Goal: Task Accomplishment & Management: Manage account settings

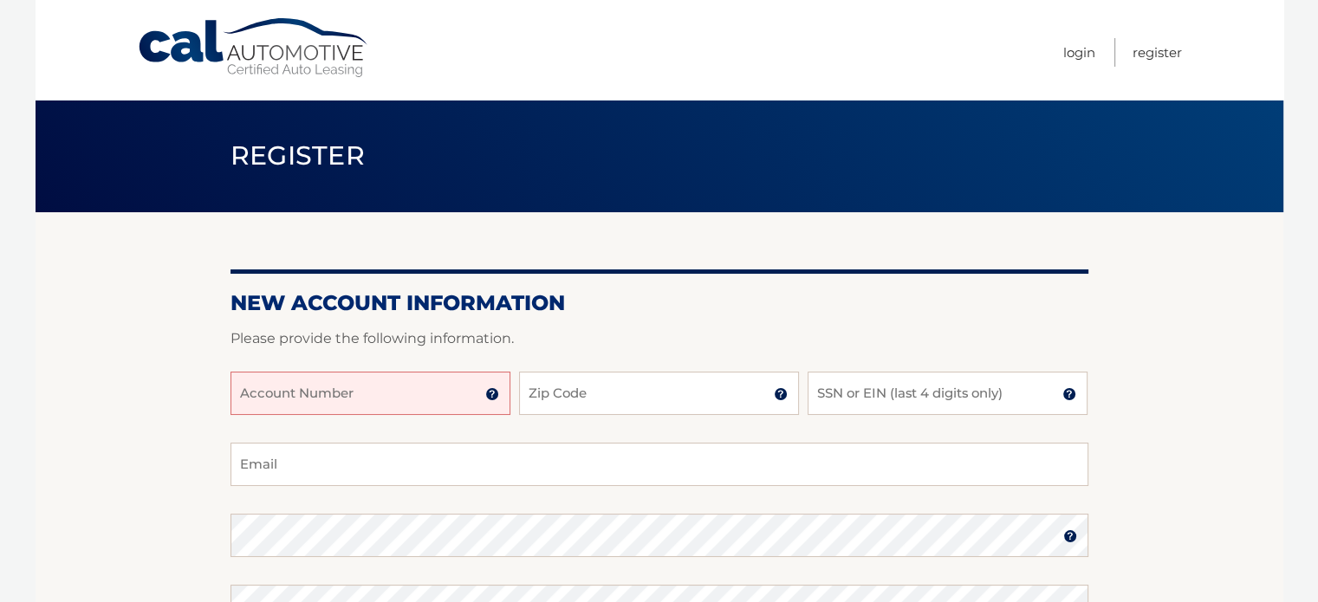
click at [437, 402] on input "Account Number" at bounding box center [370, 393] width 280 height 43
type input "1000794"
click at [561, 401] on input "Zip Code" at bounding box center [659, 393] width 280 height 43
type input "33143"
click at [940, 403] on input "SSN or EIN (last 4 digits only)" at bounding box center [947, 393] width 280 height 43
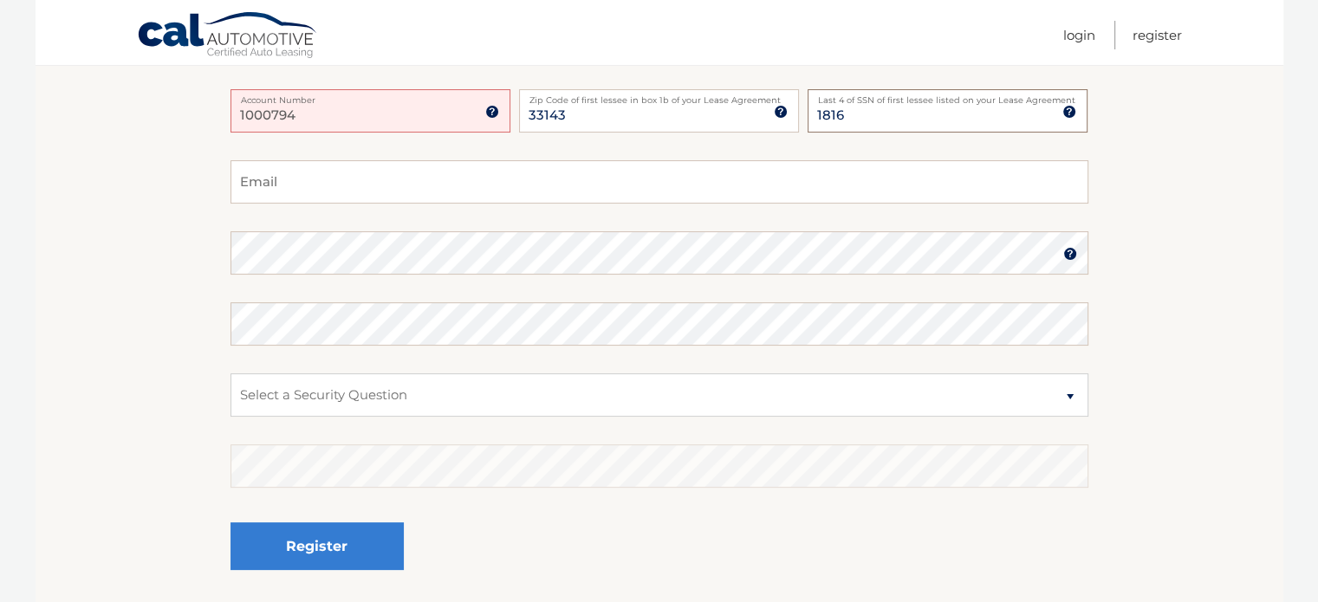
scroll to position [244, 0]
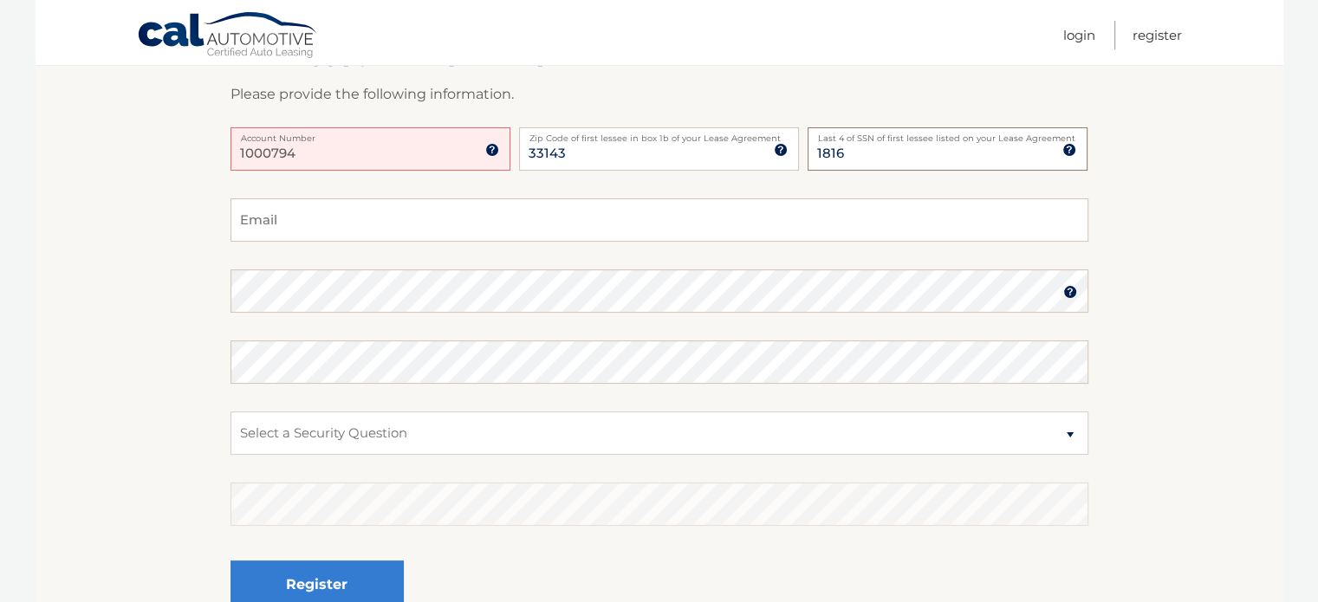
type input "1816"
click at [287, 221] on input "Email" at bounding box center [659, 219] width 858 height 43
type input "delmarcorp@hotmail.com"
click at [336, 430] on select "Select a Security Question What was the name of your elementary school? What is…" at bounding box center [659, 432] width 858 height 43
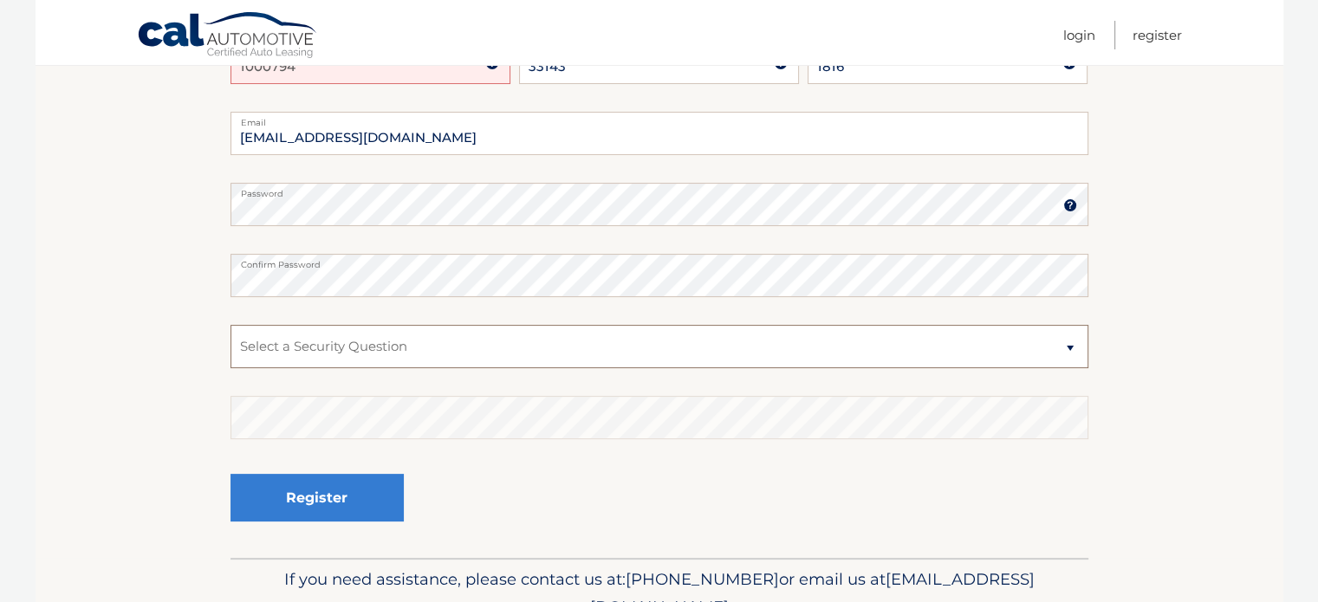
click at [554, 349] on select "Select a Security Question What was the name of your elementary school? What is…" at bounding box center [659, 346] width 858 height 43
select select "1"
click at [230, 325] on select "Select a Security Question What was the name of your elementary school? What is…" at bounding box center [659, 346] width 858 height 43
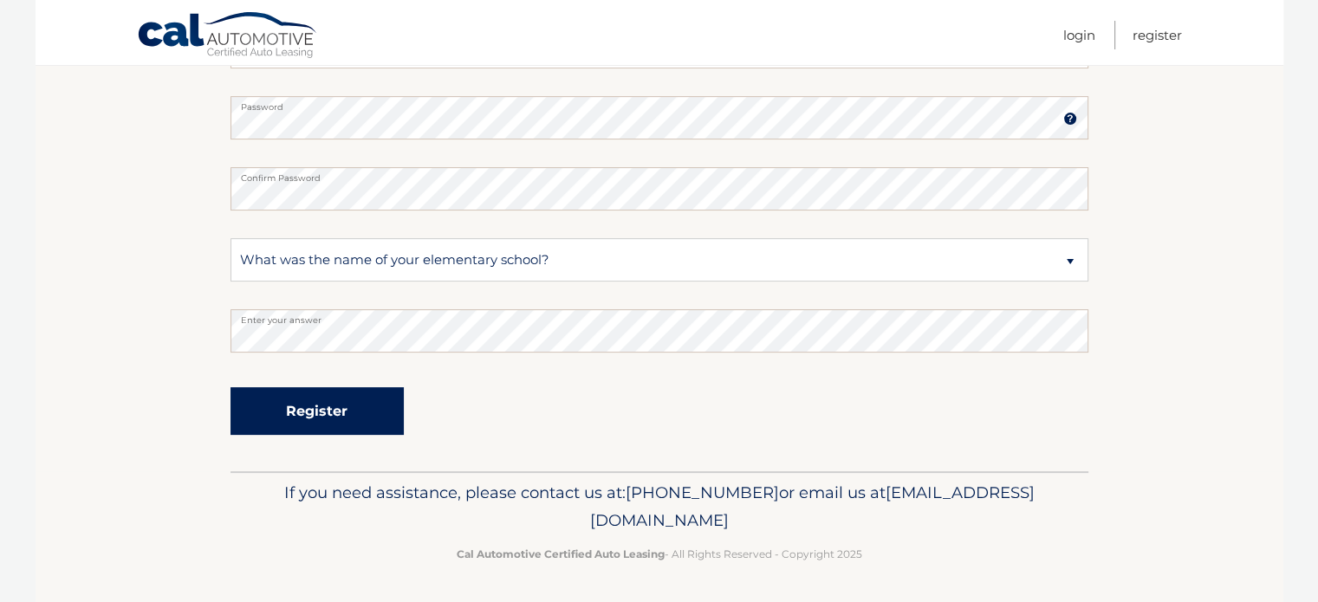
click at [308, 408] on button "Register" at bounding box center [316, 411] width 173 height 48
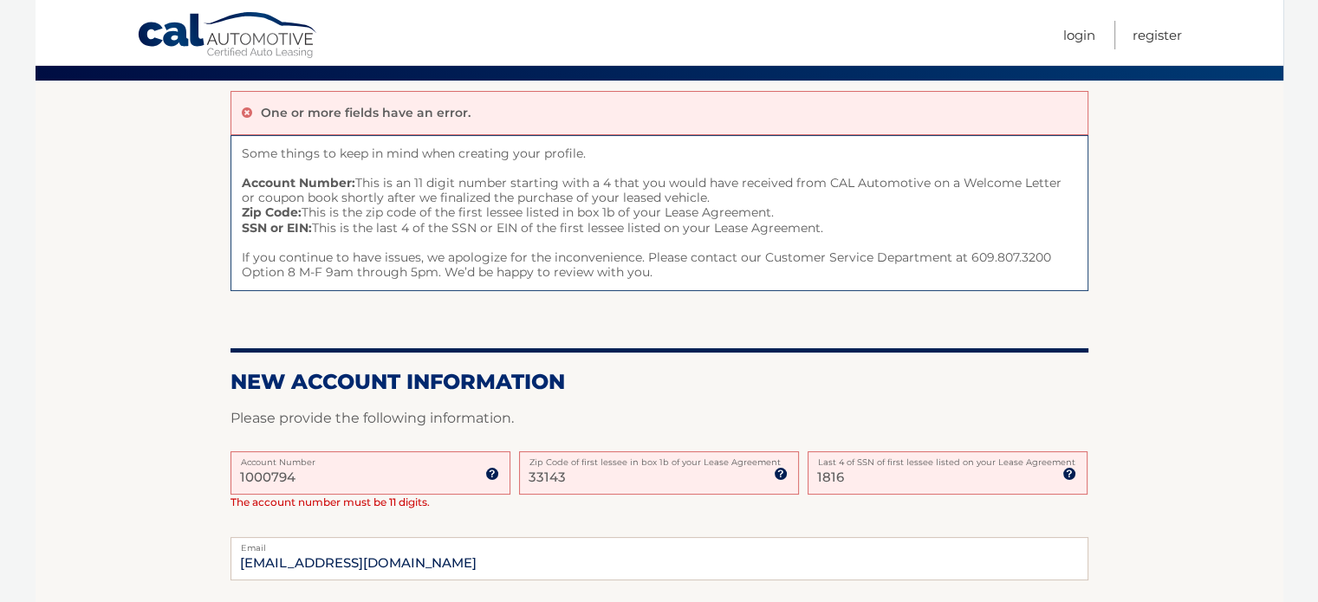
scroll to position [173, 0]
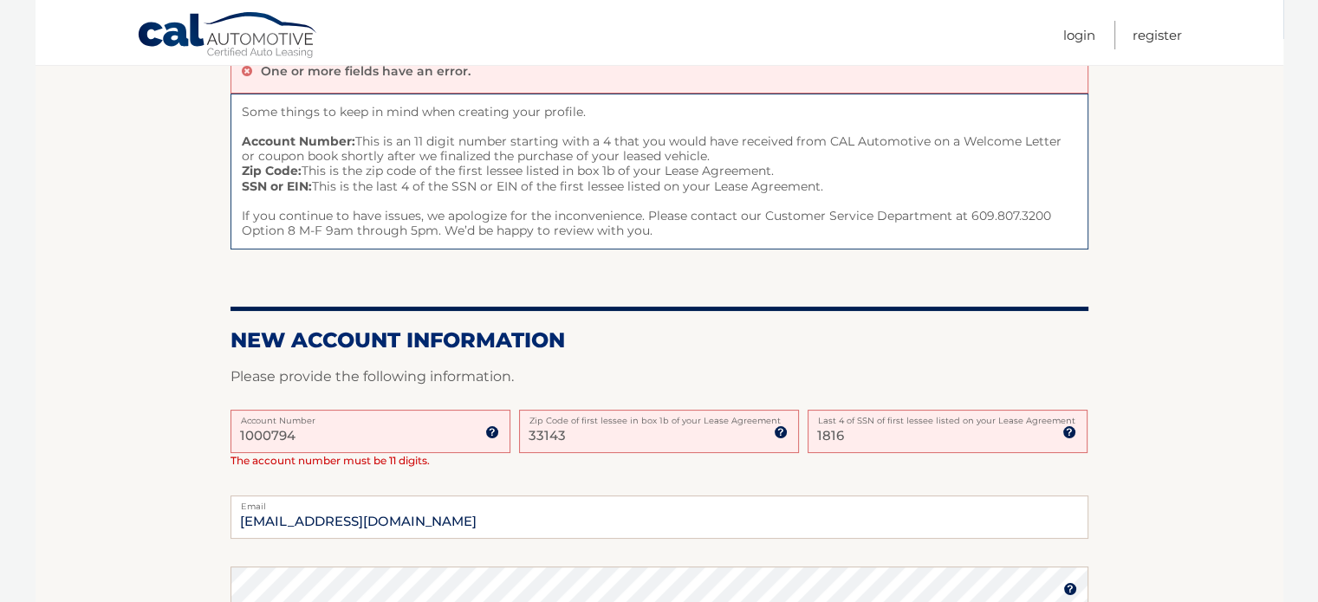
click at [402, 437] on input "1000794" at bounding box center [370, 431] width 280 height 43
type input "1"
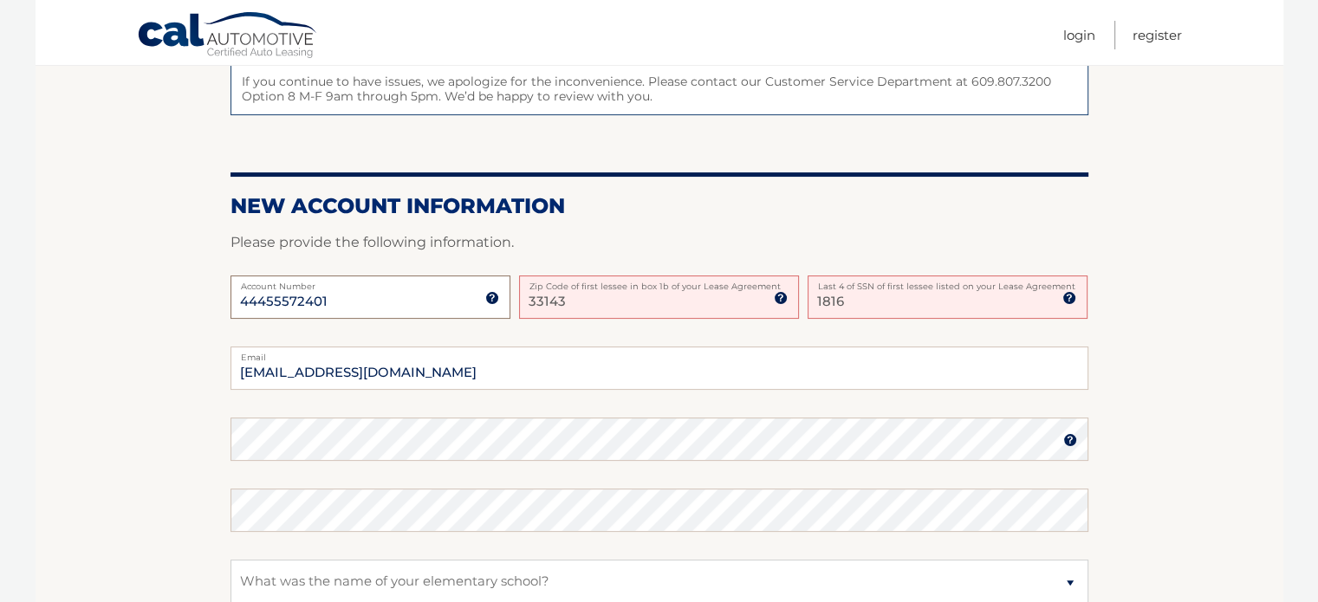
scroll to position [346, 0]
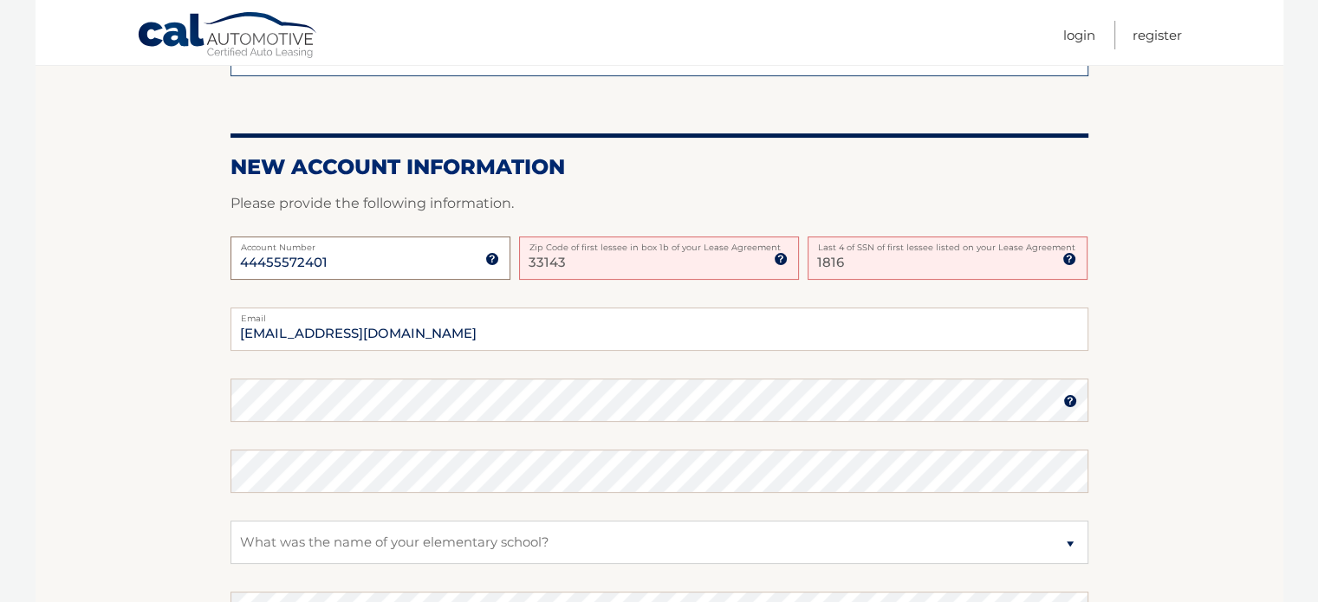
type input "44455572401"
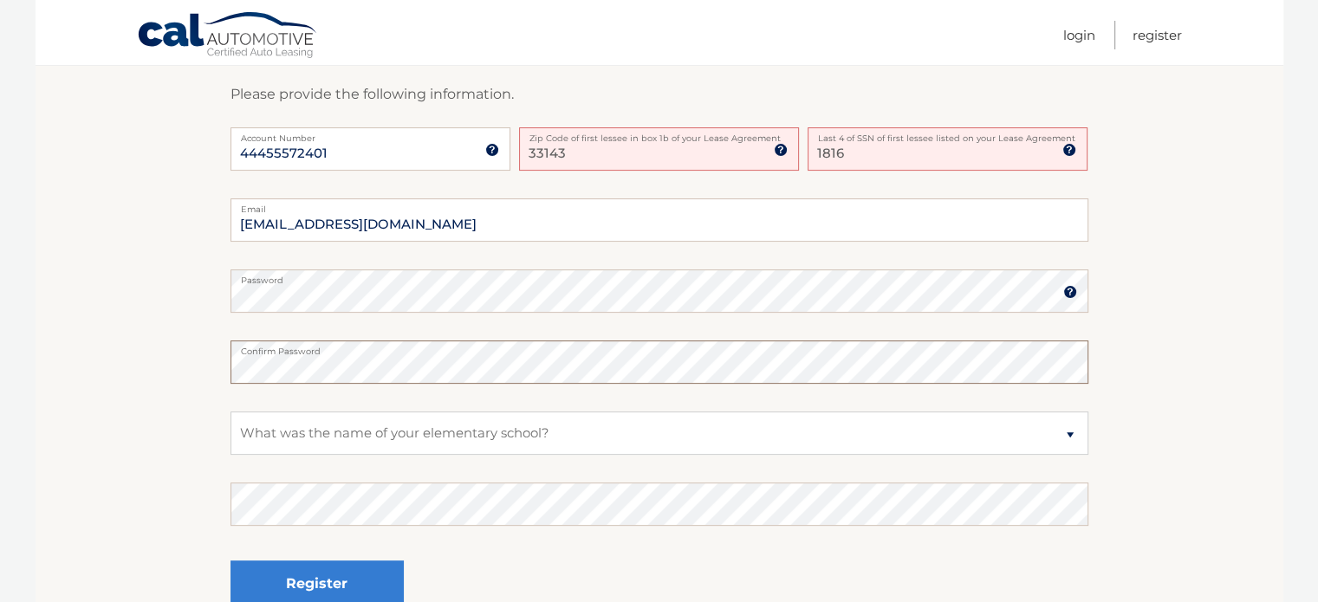
scroll to position [367, 0]
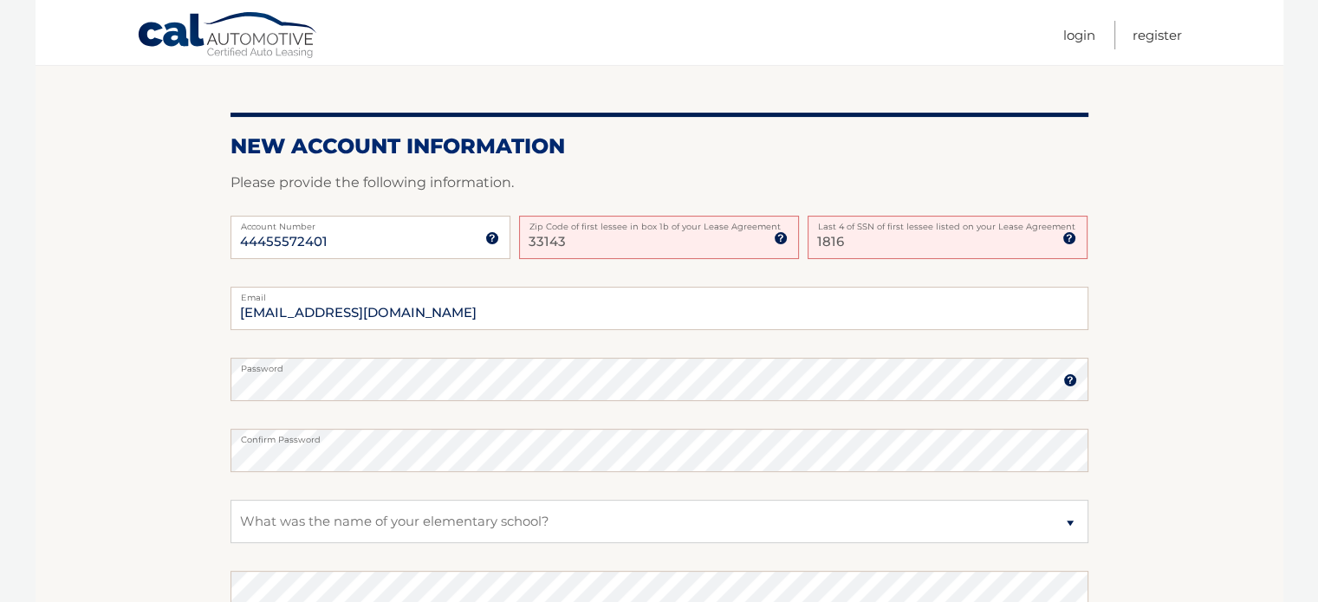
click at [1069, 378] on img at bounding box center [1070, 380] width 14 height 14
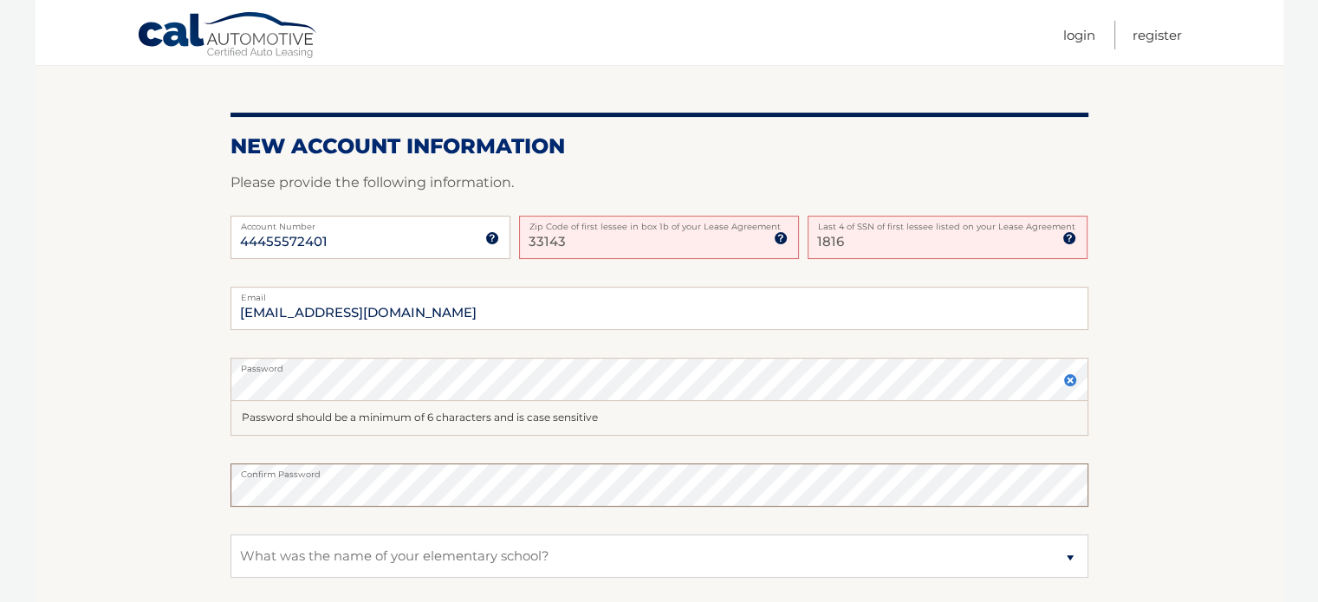
click at [229, 485] on section "One or more fields have an error. Some things to keep in mind when creating you…" at bounding box center [659, 306] width 1247 height 923
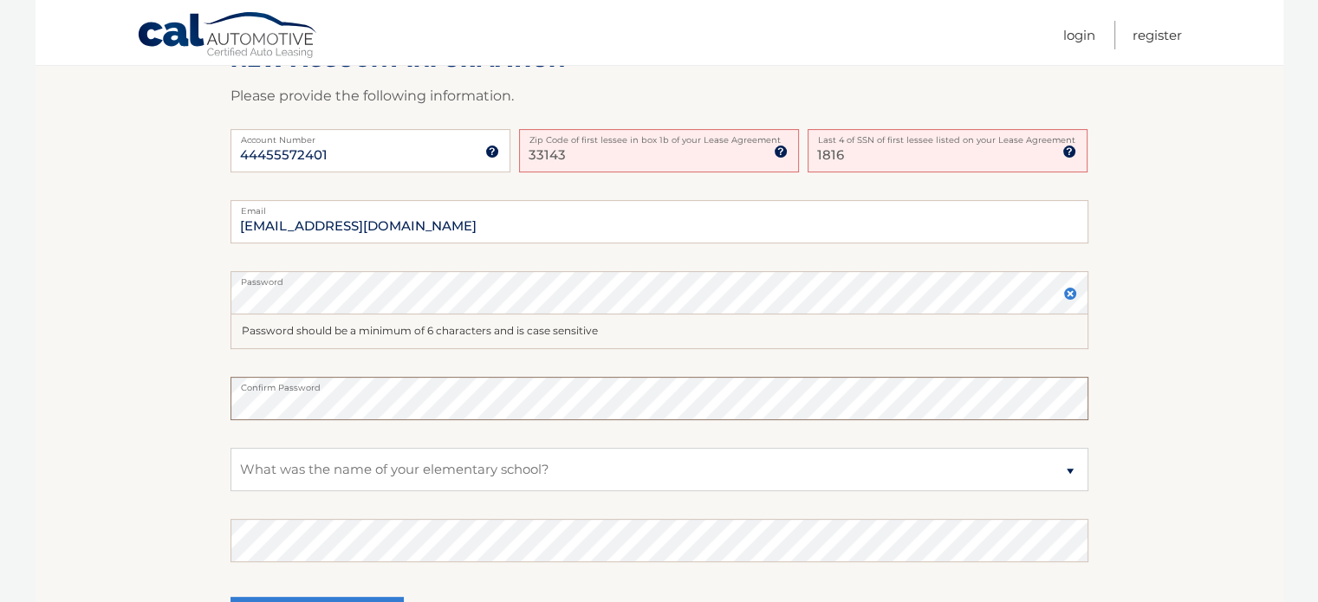
scroll to position [541, 0]
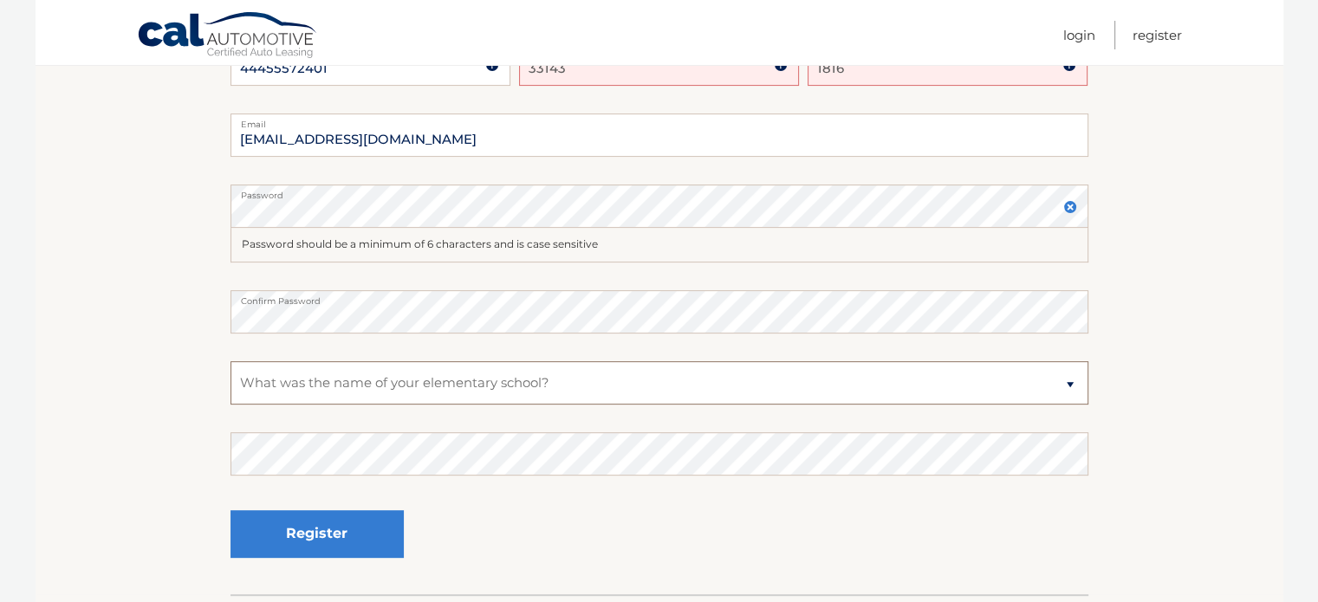
click at [488, 382] on select "Select a Security Question What was the name of your elementary school? What is…" at bounding box center [659, 382] width 858 height 43
click at [346, 539] on button "Register" at bounding box center [316, 534] width 173 height 48
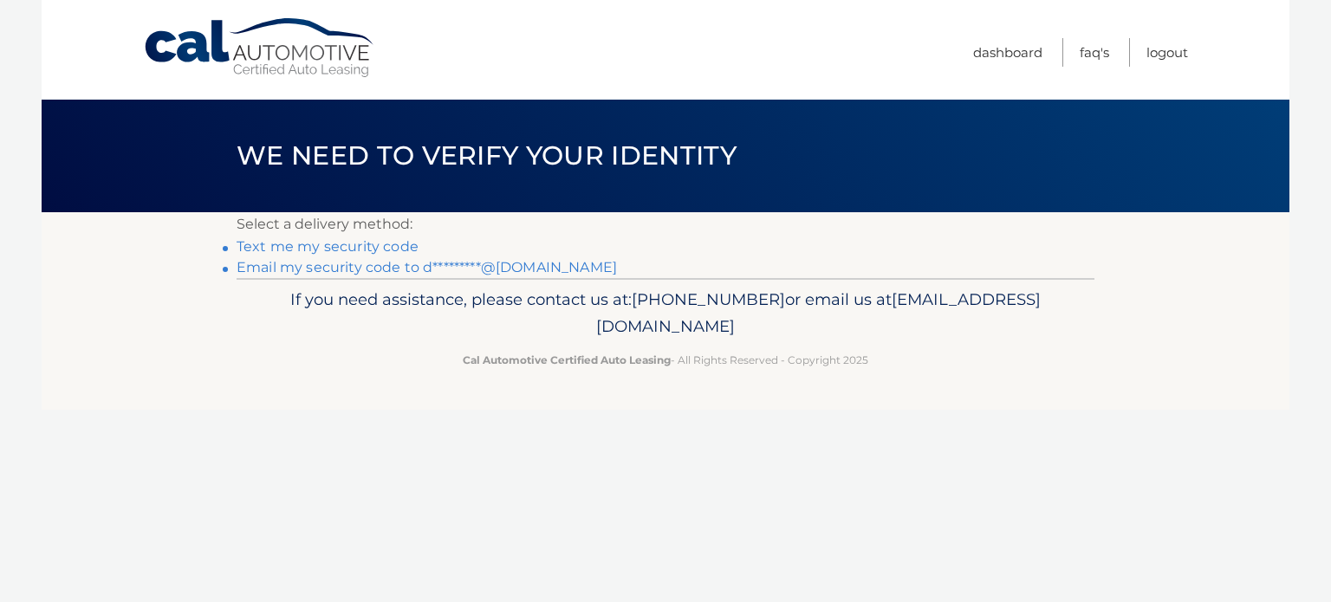
click at [340, 245] on link "Text me my security code" at bounding box center [327, 246] width 182 height 16
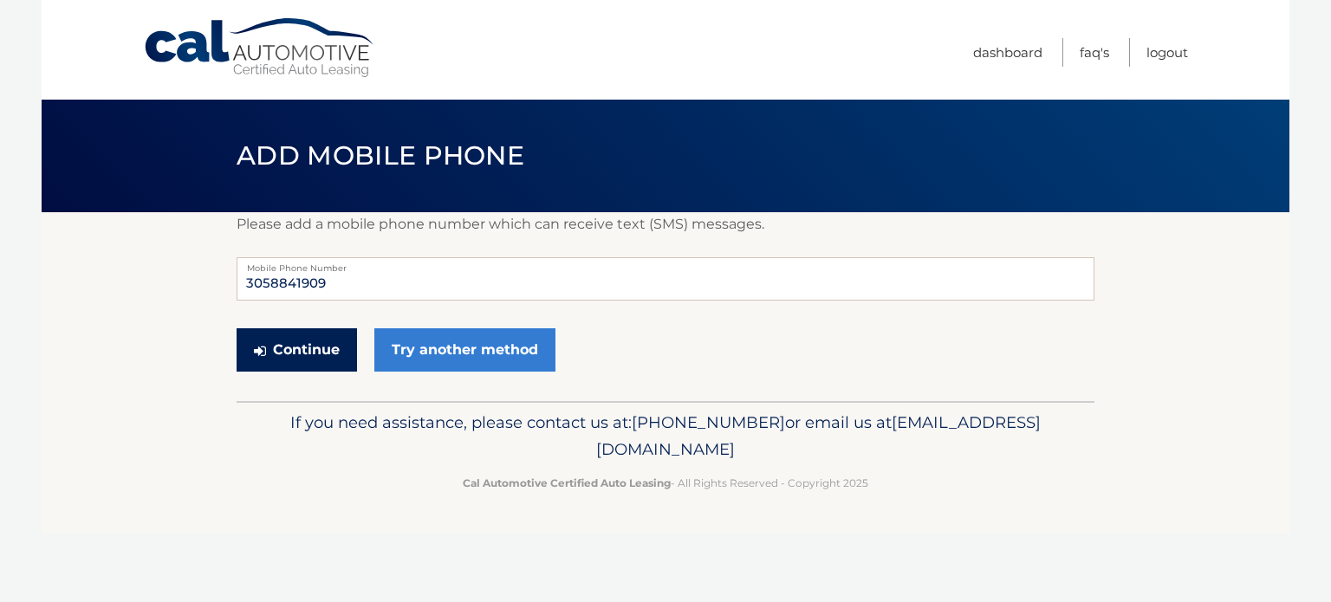
click at [308, 355] on button "Continue" at bounding box center [296, 349] width 120 height 43
click at [379, 283] on input "3058841909" at bounding box center [665, 278] width 858 height 43
click at [275, 344] on button "Continue" at bounding box center [296, 349] width 120 height 43
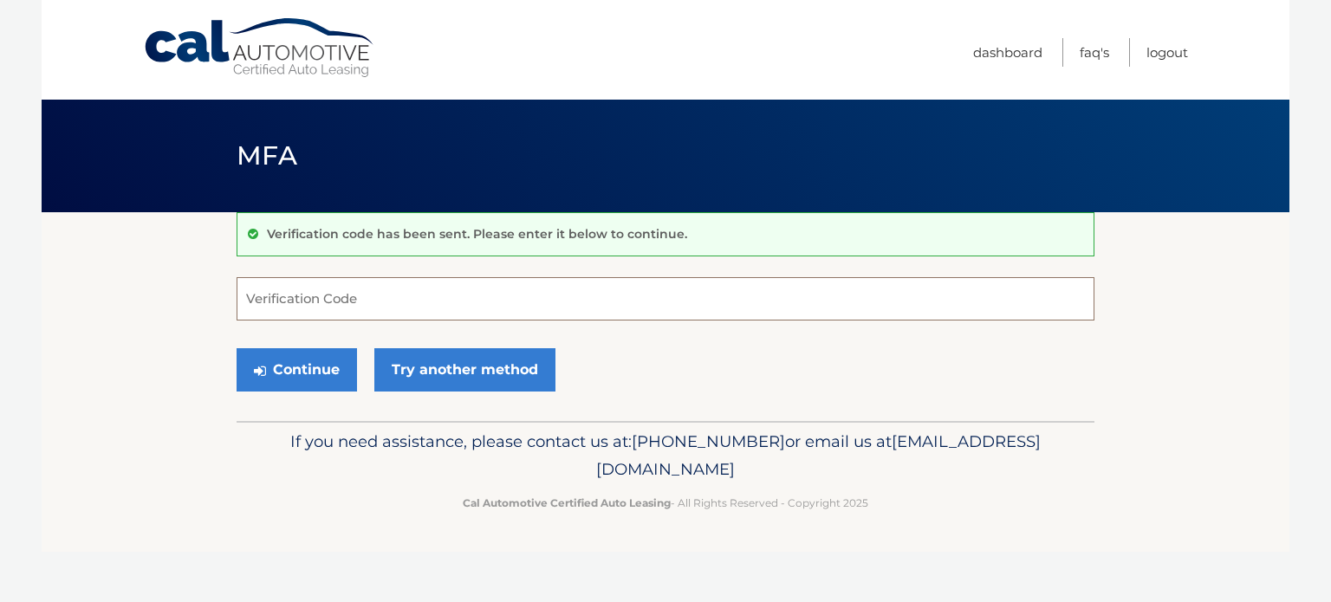
click at [270, 300] on input "Verification Code" at bounding box center [665, 298] width 858 height 43
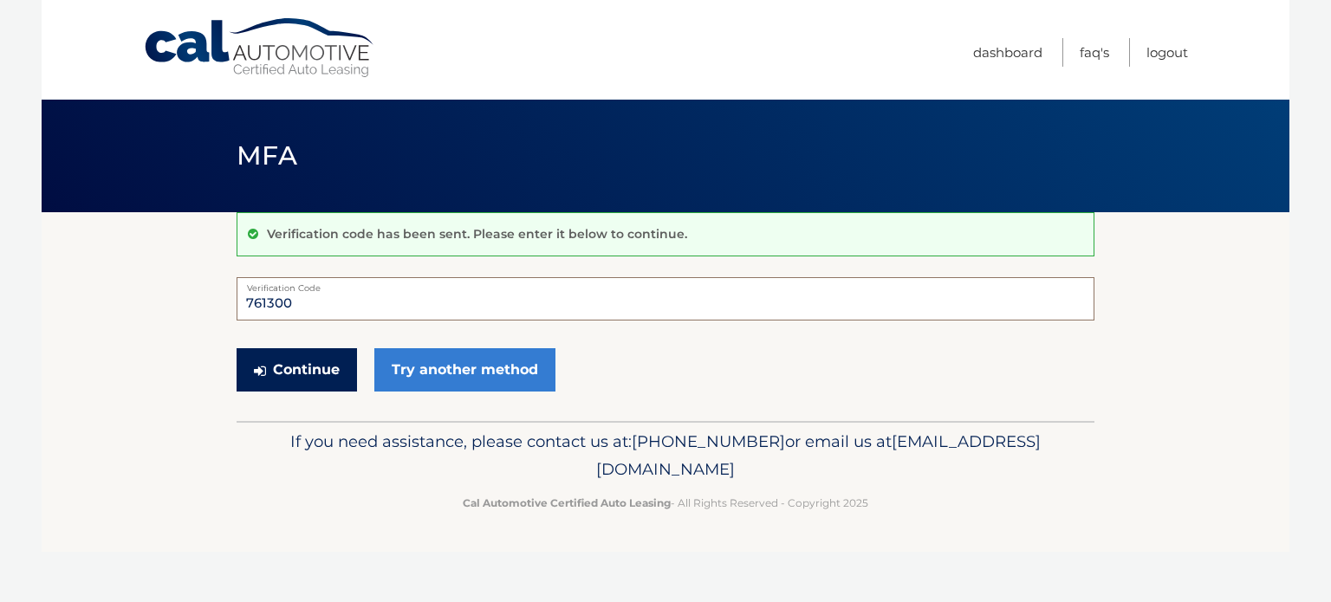
type input "761300"
click at [290, 366] on button "Continue" at bounding box center [296, 369] width 120 height 43
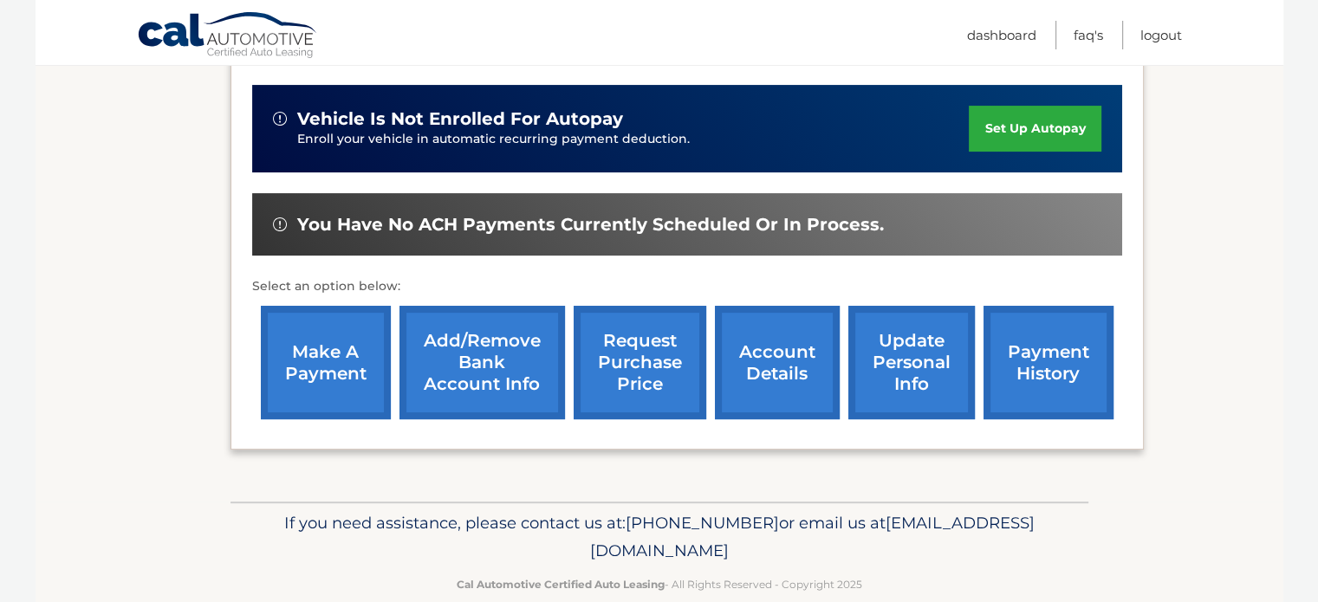
scroll to position [445, 0]
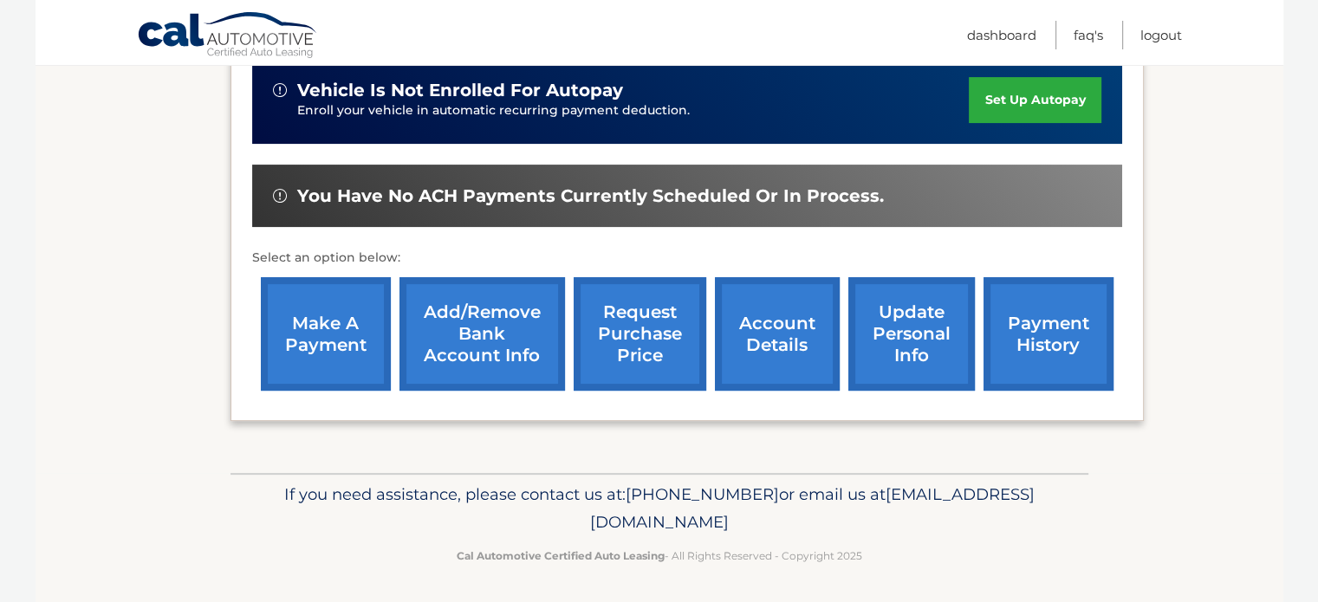
click at [1042, 336] on link "payment history" at bounding box center [1048, 333] width 130 height 113
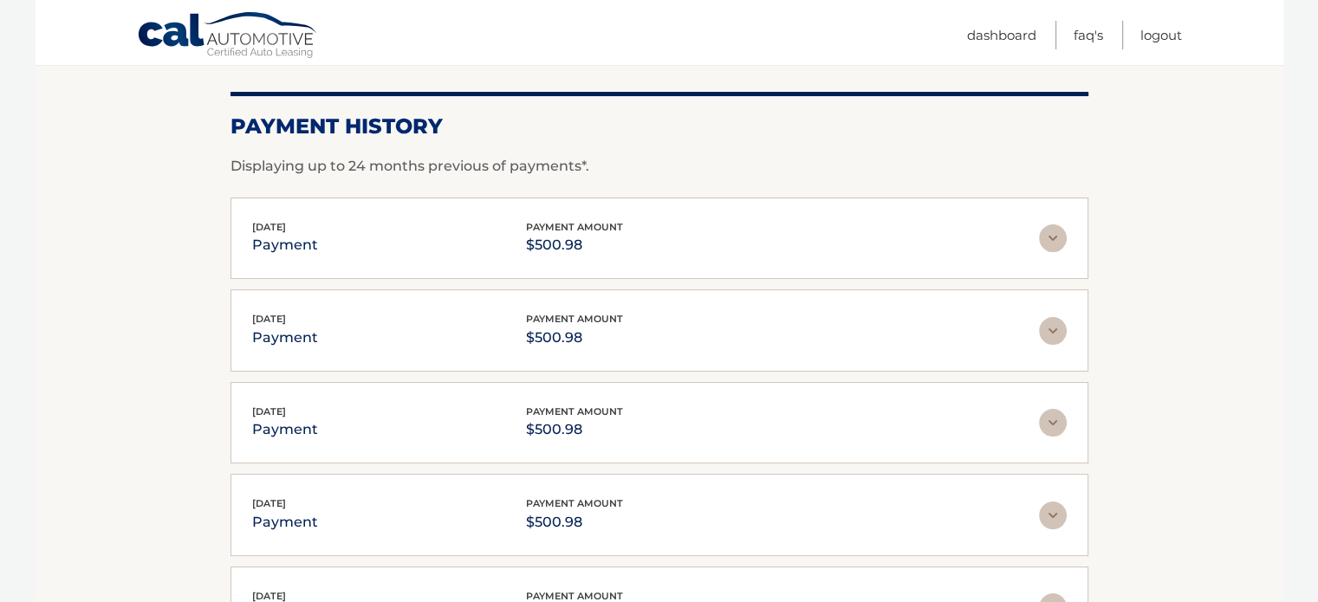
scroll to position [185, 0]
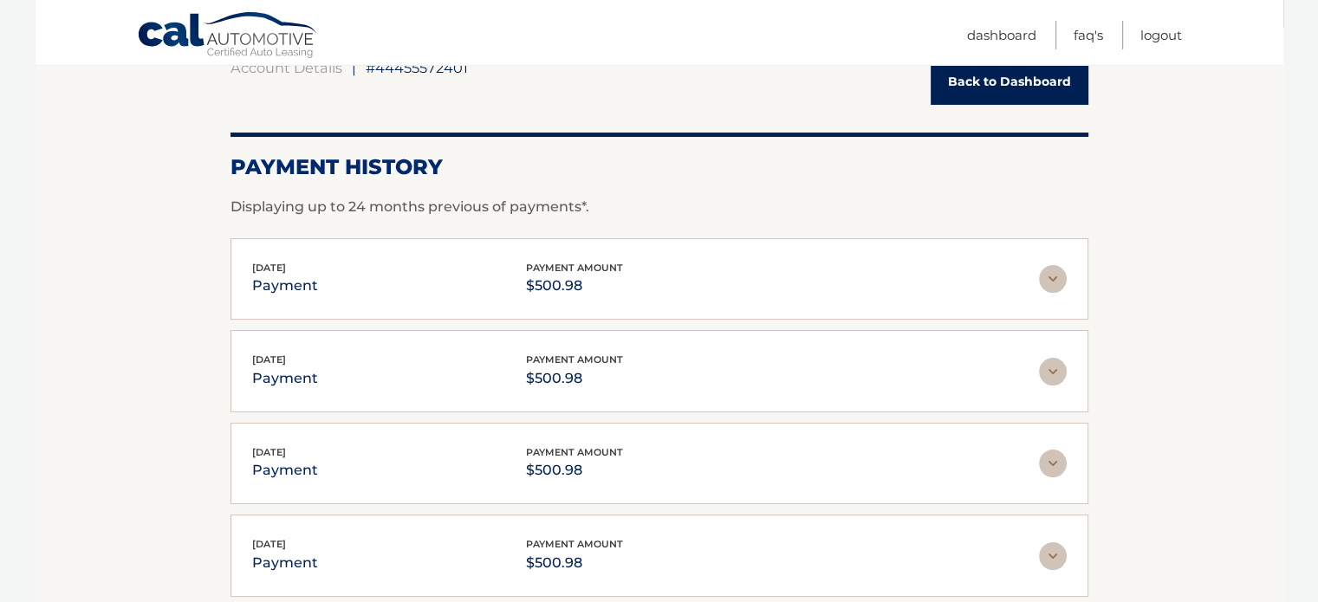
click at [1057, 280] on img at bounding box center [1053, 279] width 28 height 28
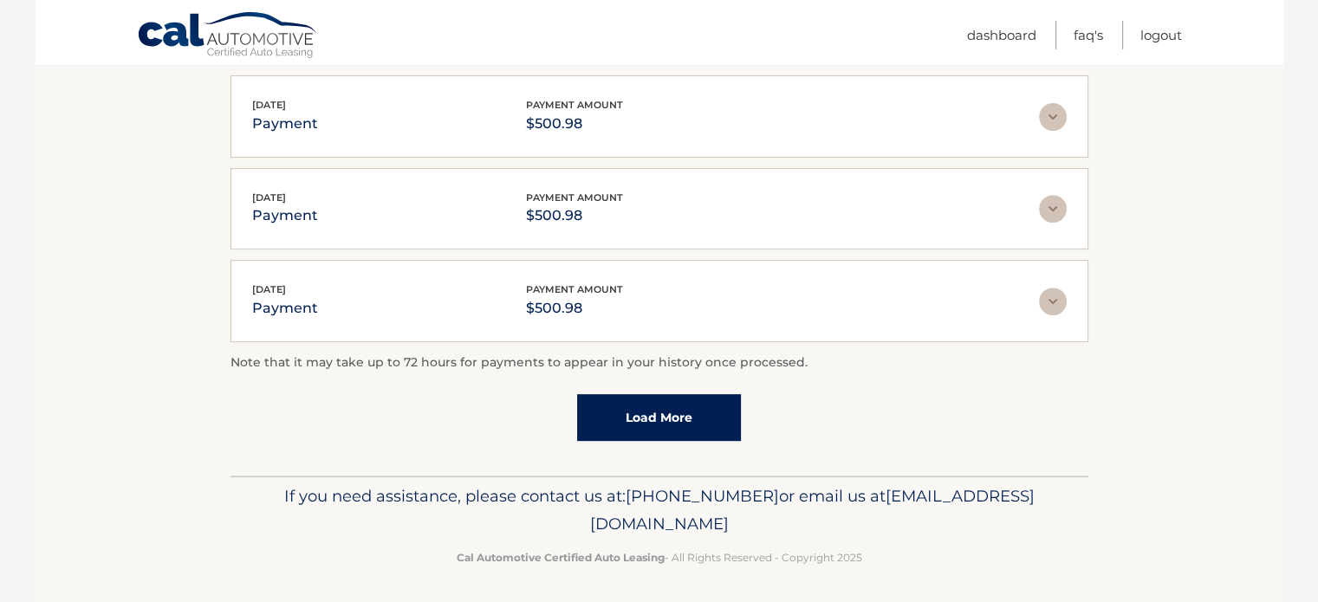
scroll to position [552, 0]
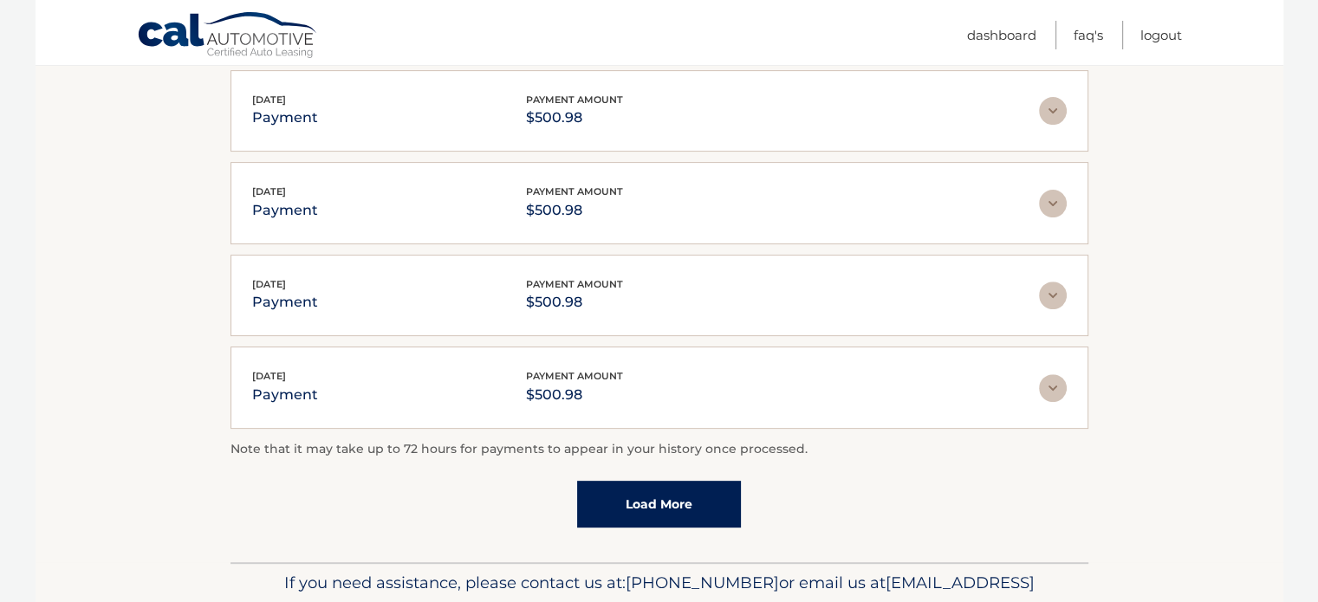
click at [649, 496] on link "Load More" at bounding box center [659, 504] width 164 height 47
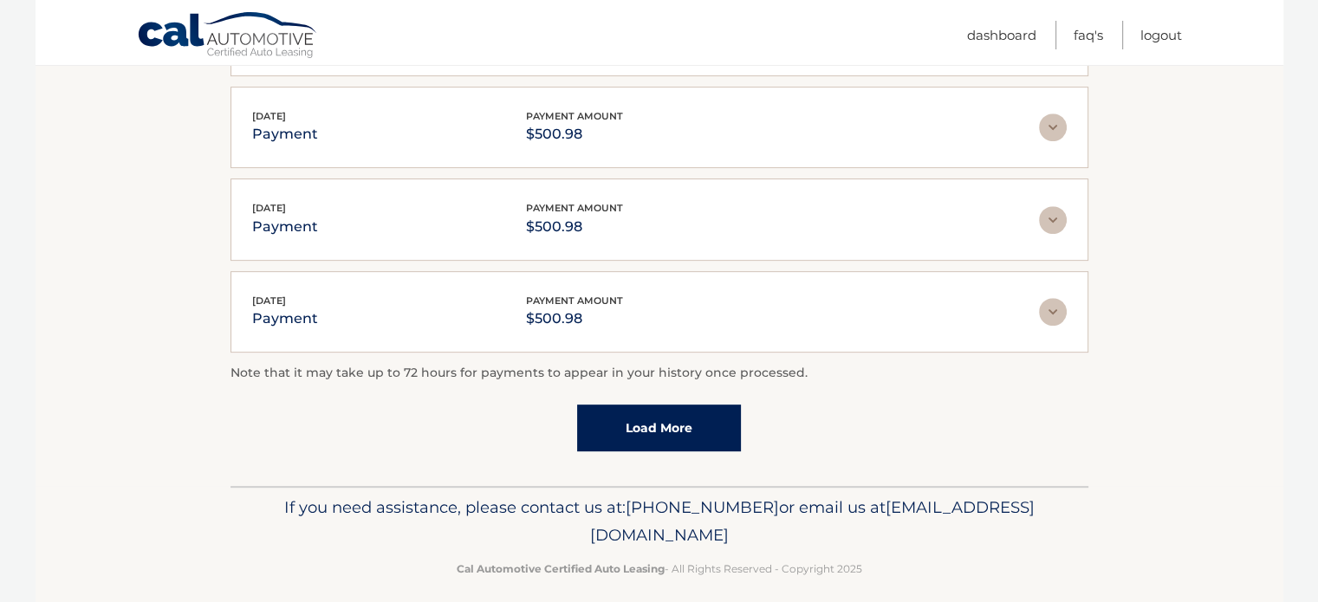
scroll to position [730, 0]
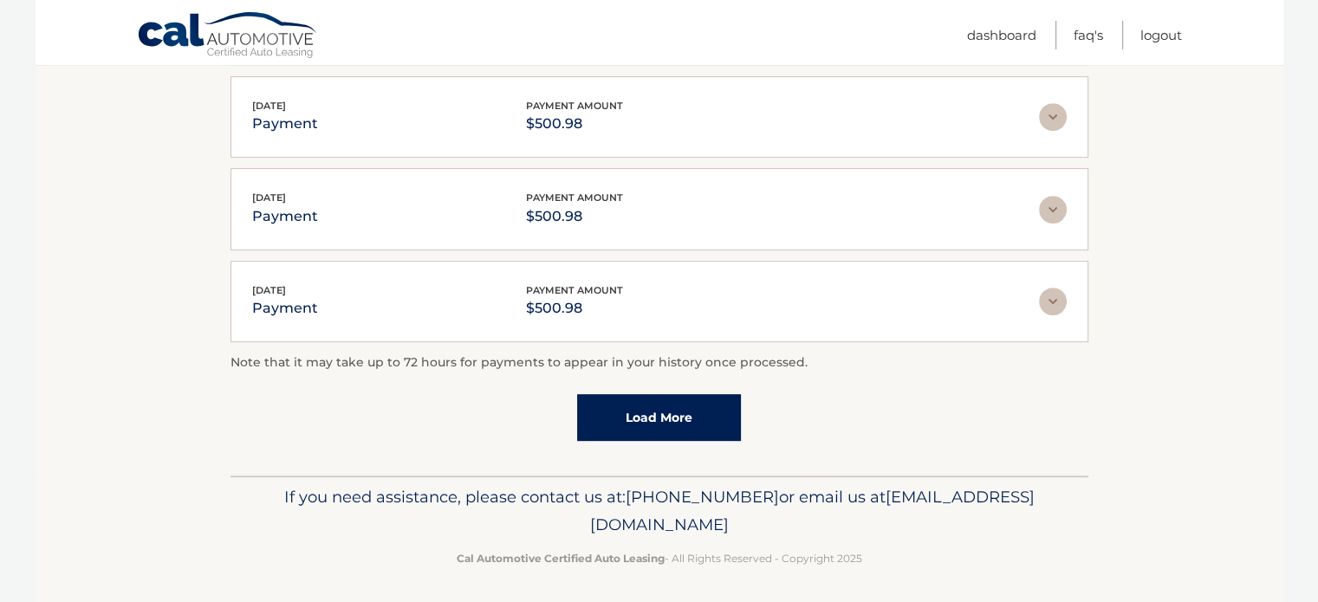
click at [688, 409] on link "Load More" at bounding box center [659, 417] width 164 height 47
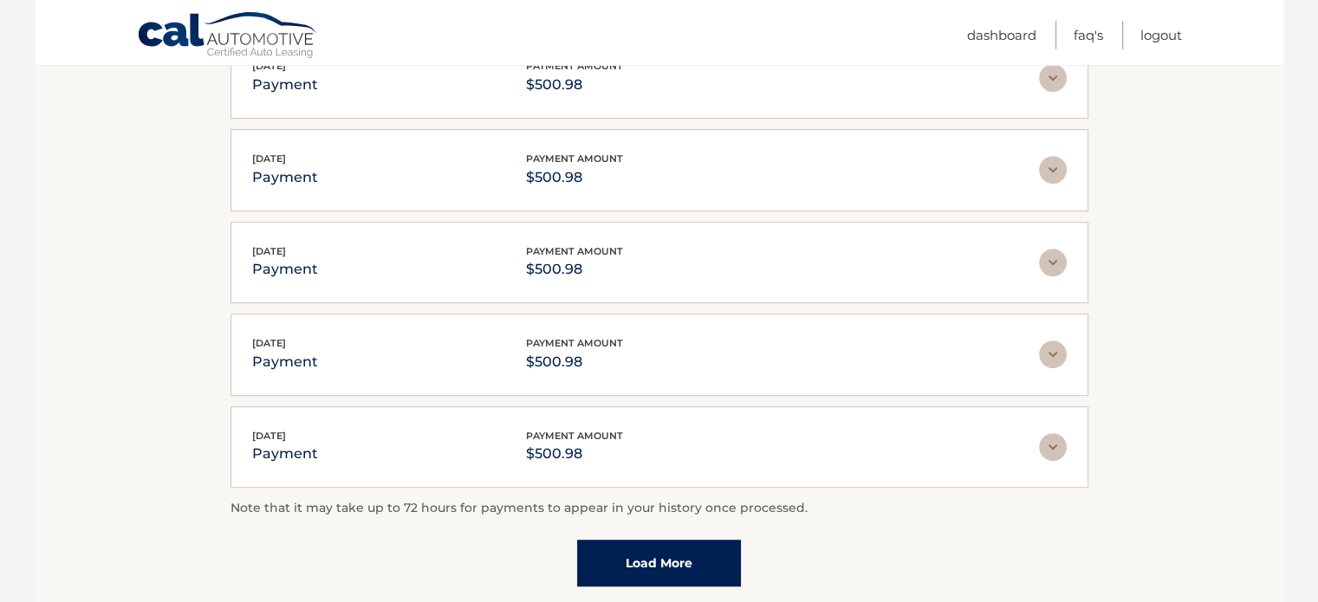
scroll to position [1077, 0]
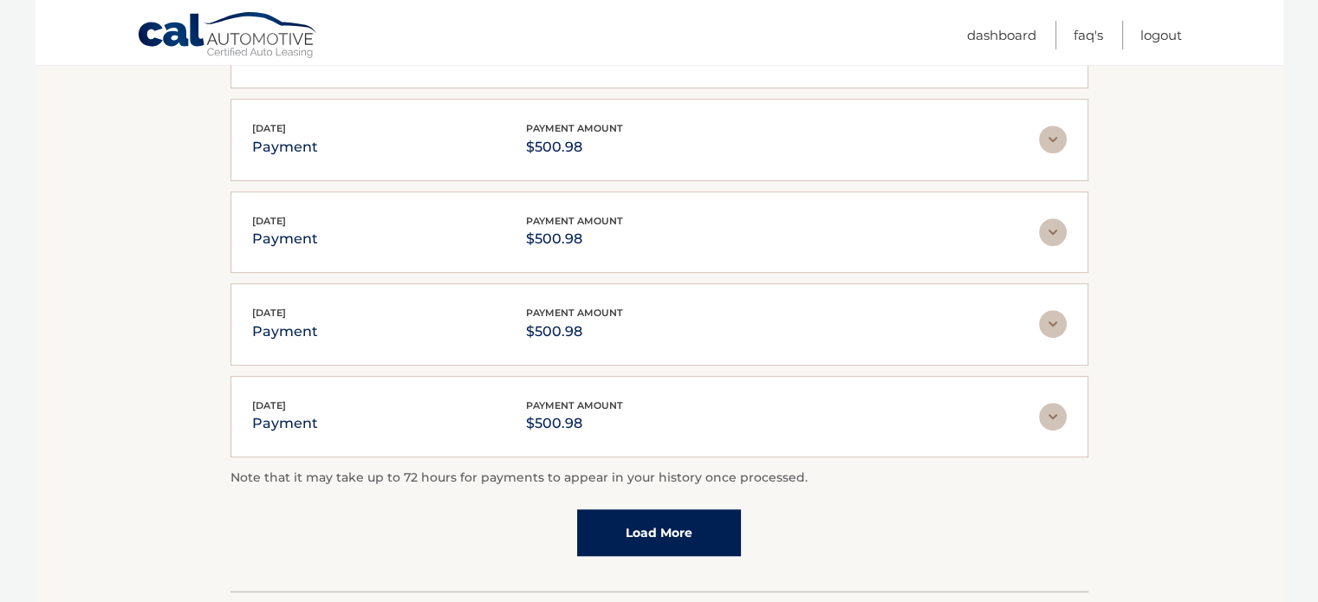
click at [652, 524] on link "Load More" at bounding box center [659, 532] width 164 height 47
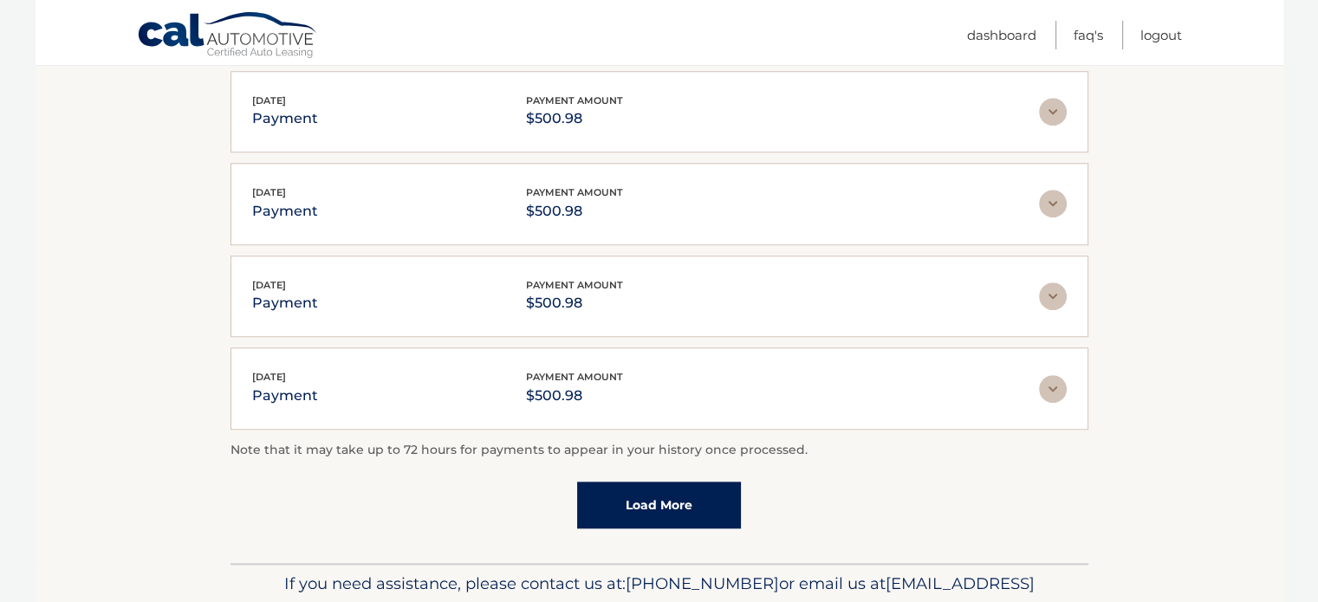
scroll to position [1596, 0]
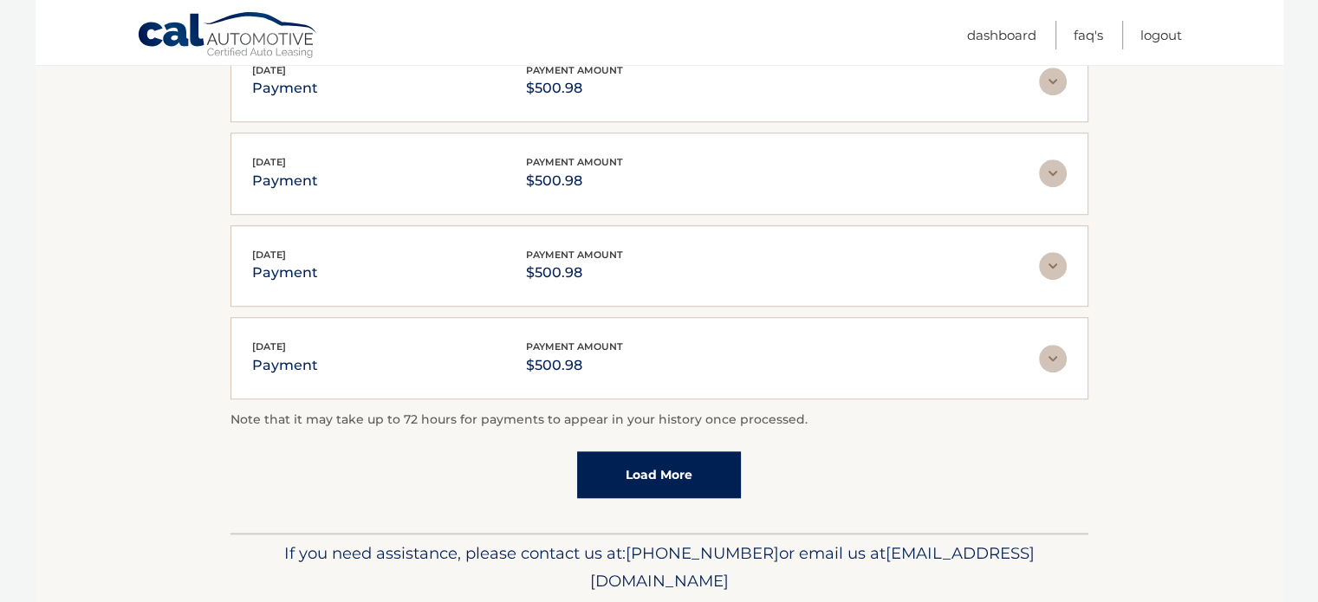
click at [664, 467] on link "Load More" at bounding box center [659, 474] width 164 height 47
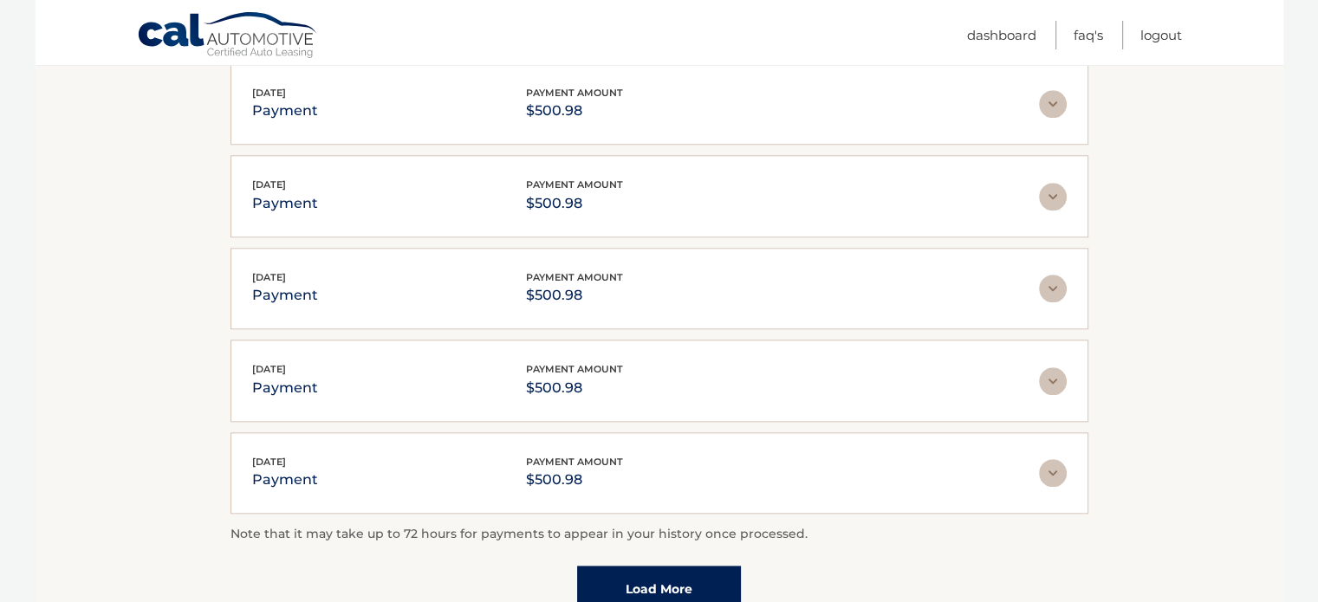
scroll to position [2030, 0]
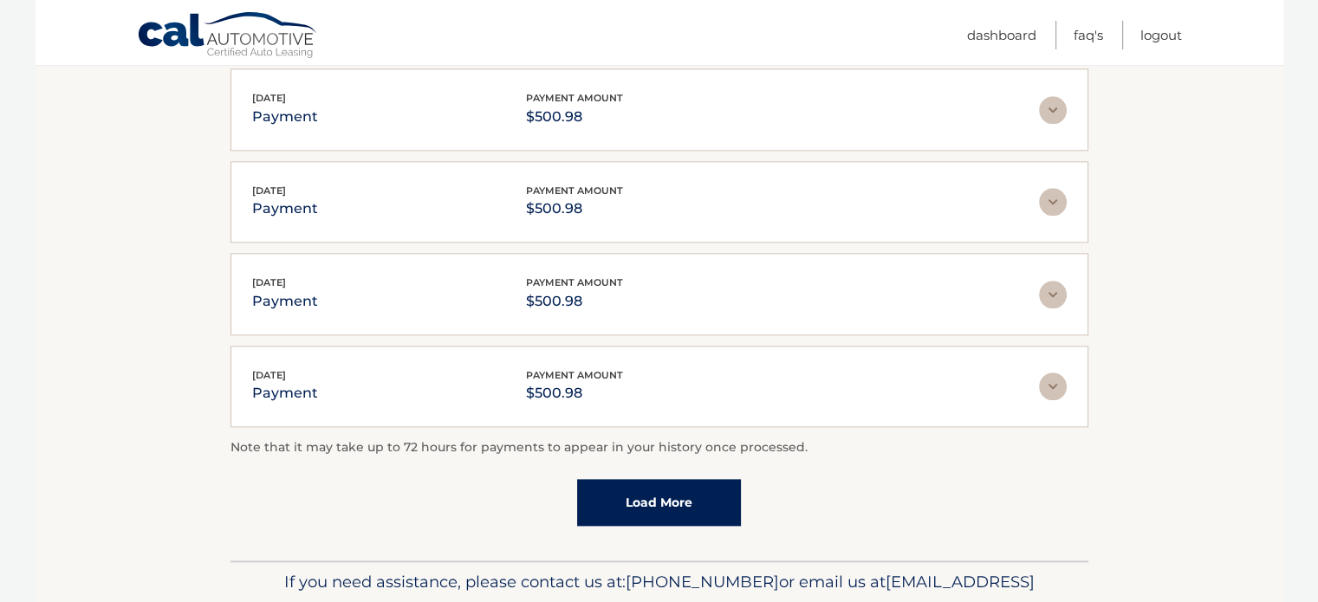
click at [665, 489] on link "Load More" at bounding box center [659, 502] width 164 height 47
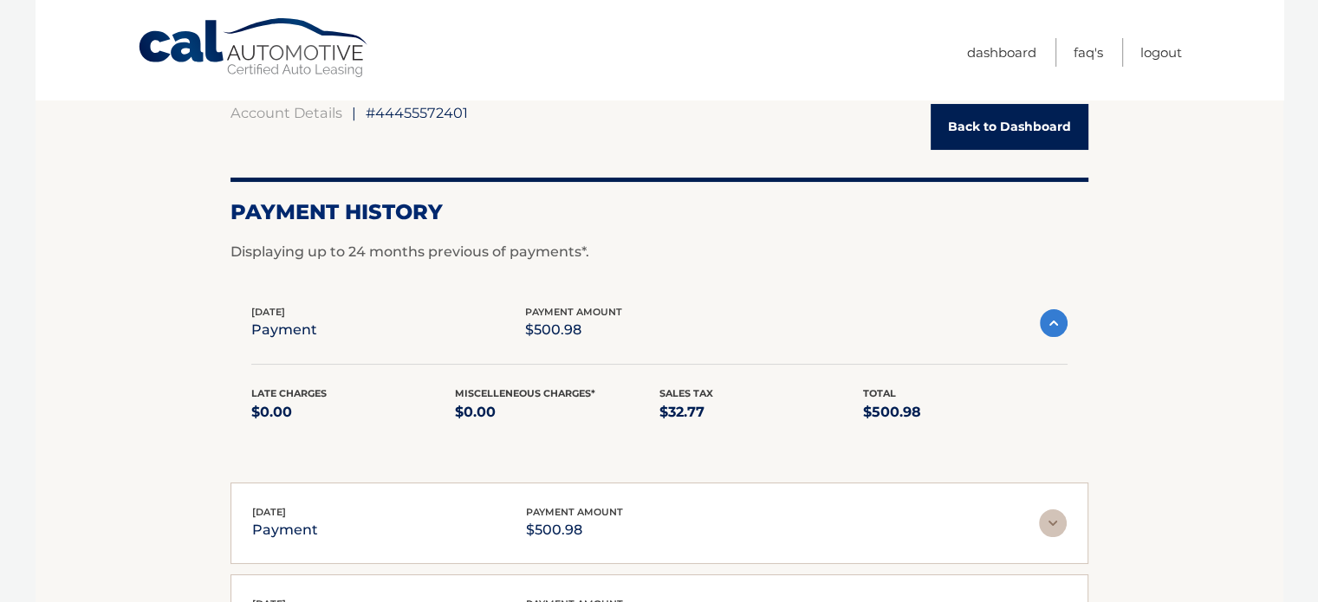
scroll to position [0, 0]
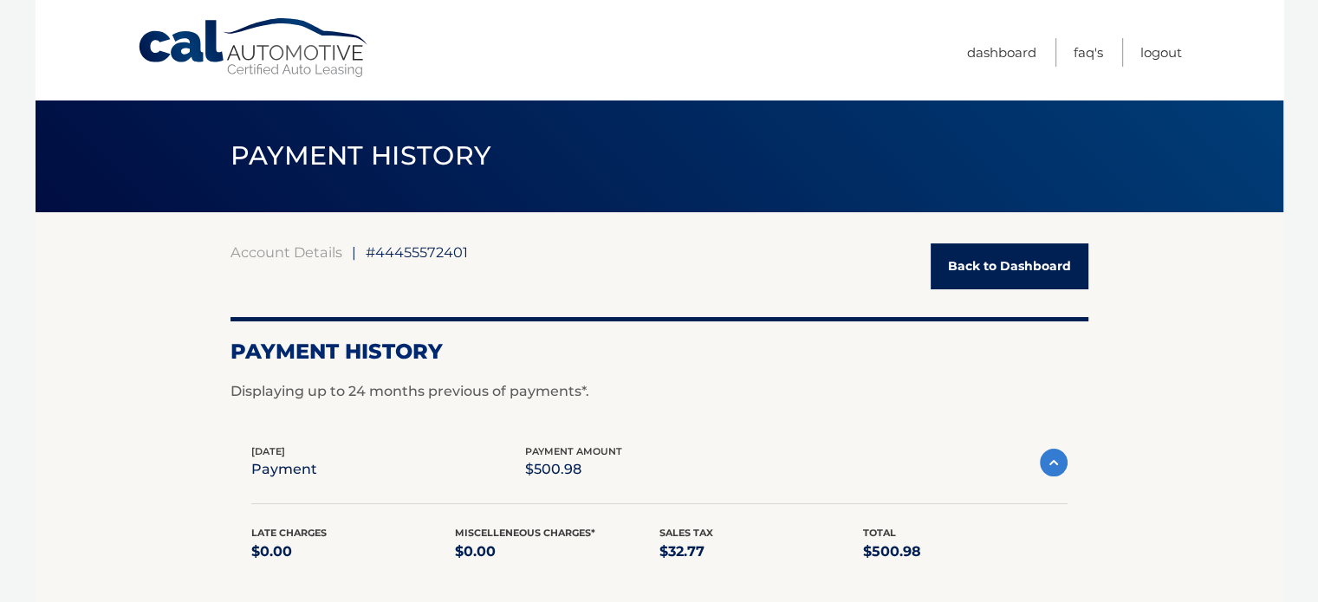
click at [1015, 264] on link "Back to Dashboard" at bounding box center [1009, 266] width 158 height 46
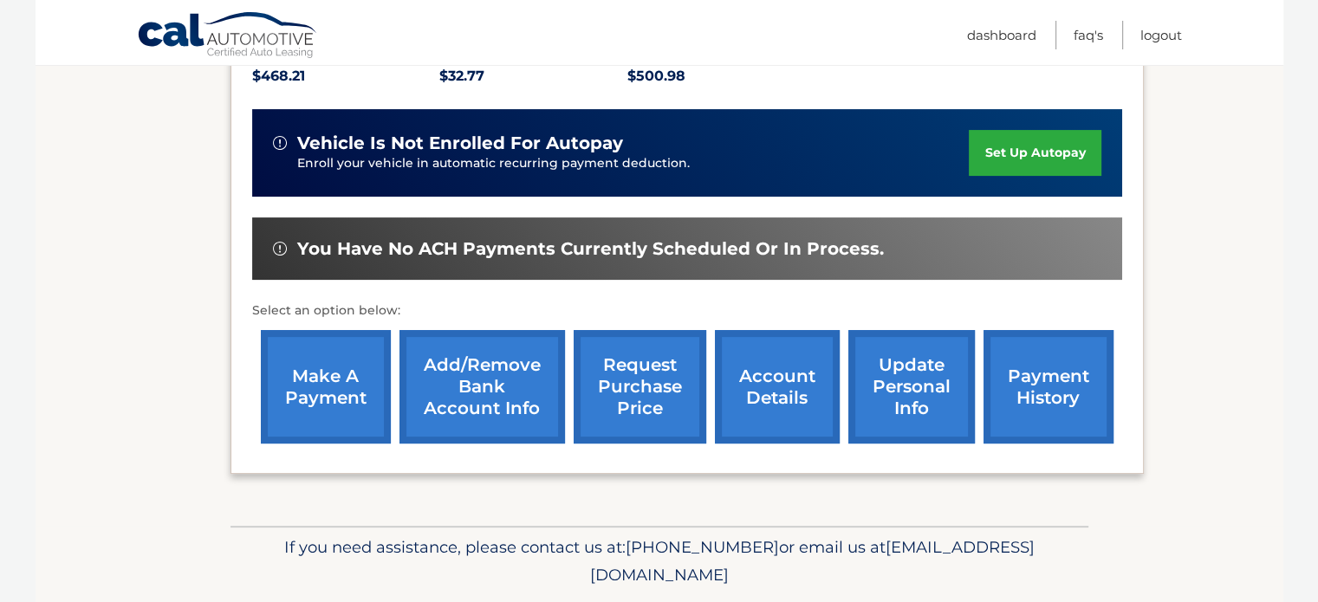
scroll to position [433, 0]
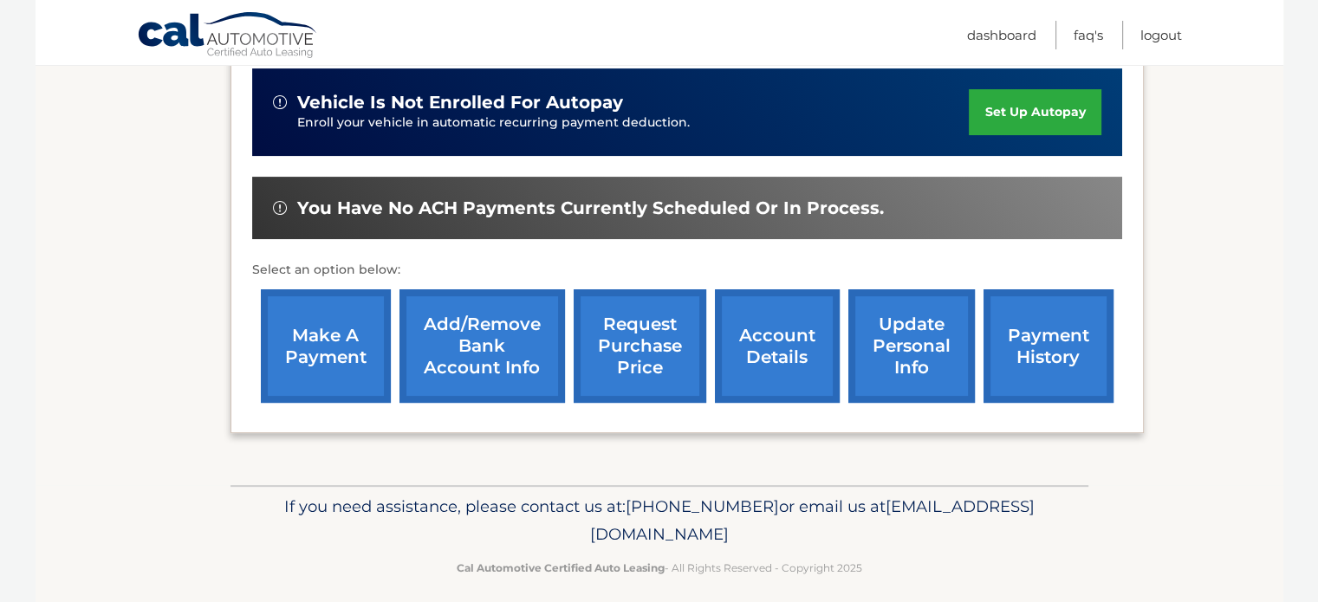
click at [780, 341] on link "account details" at bounding box center [777, 345] width 125 height 113
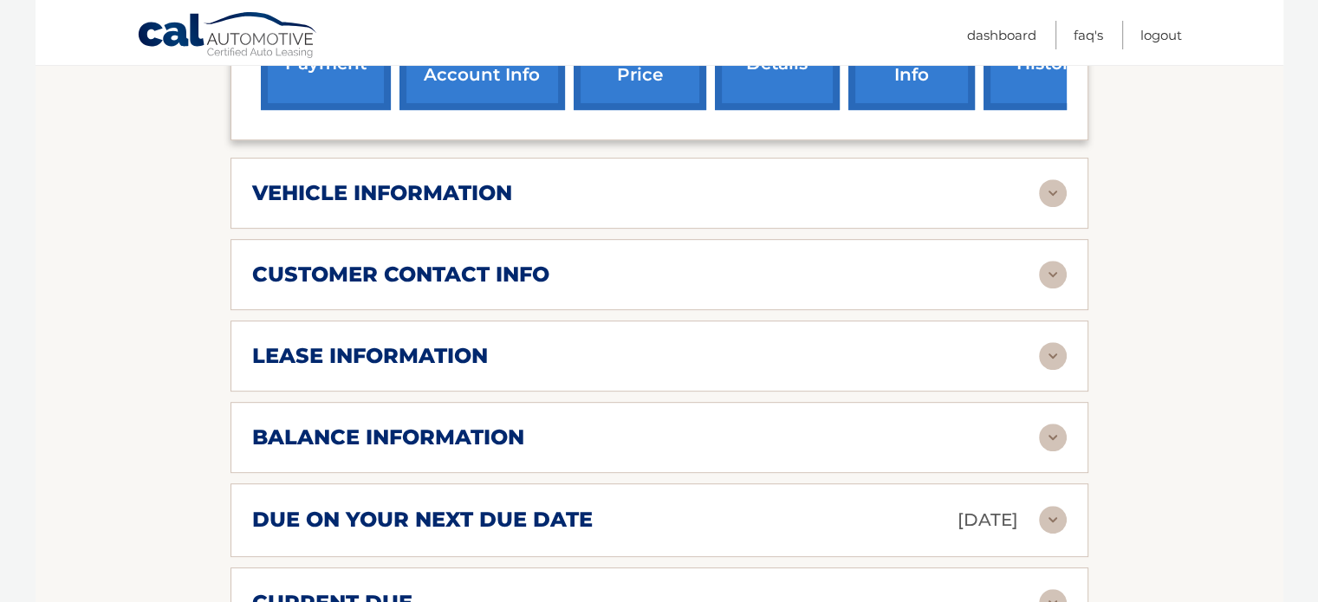
scroll to position [780, 0]
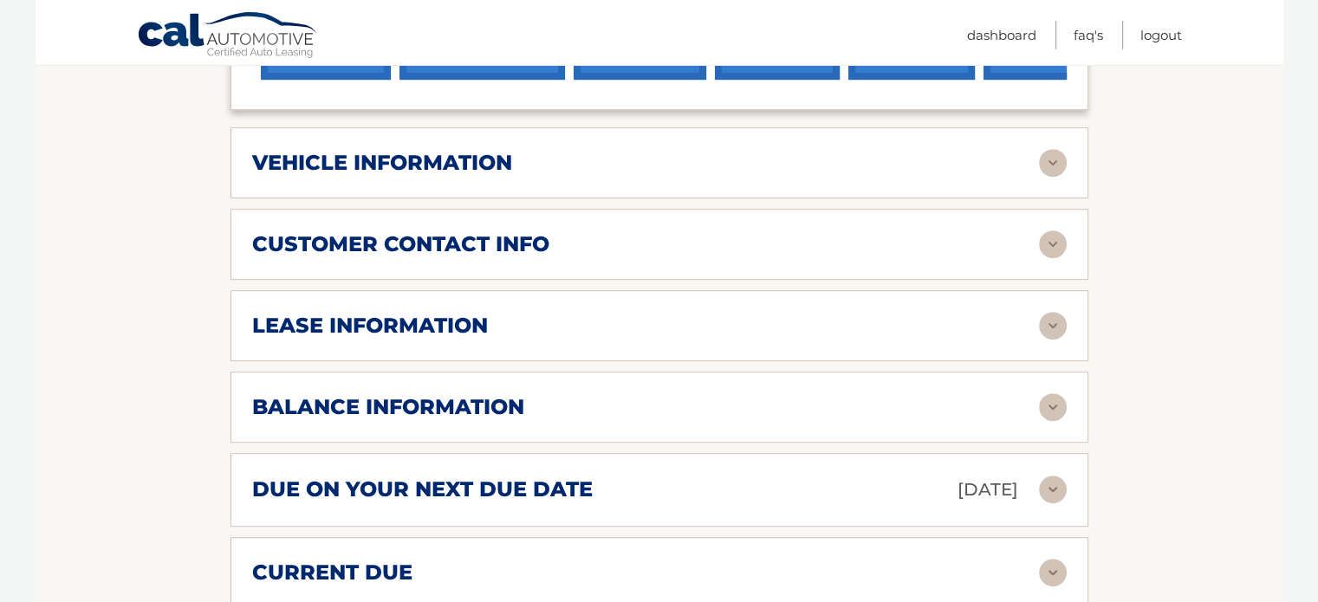
click at [1056, 405] on img at bounding box center [1053, 407] width 28 height 28
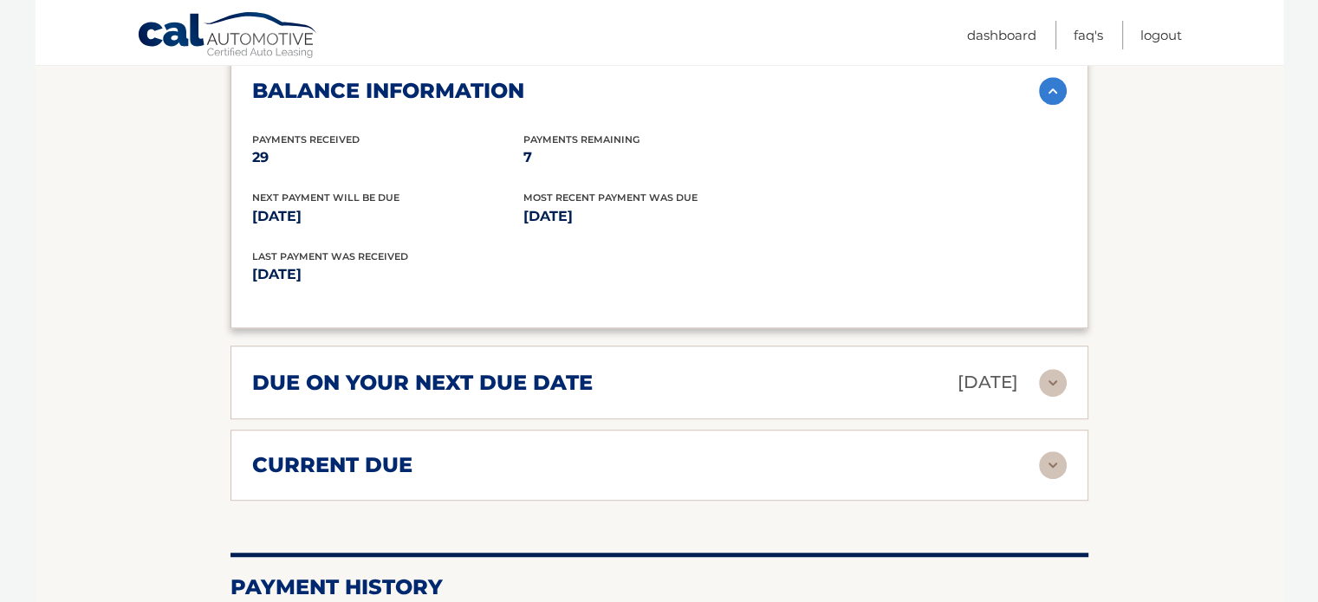
scroll to position [1126, 0]
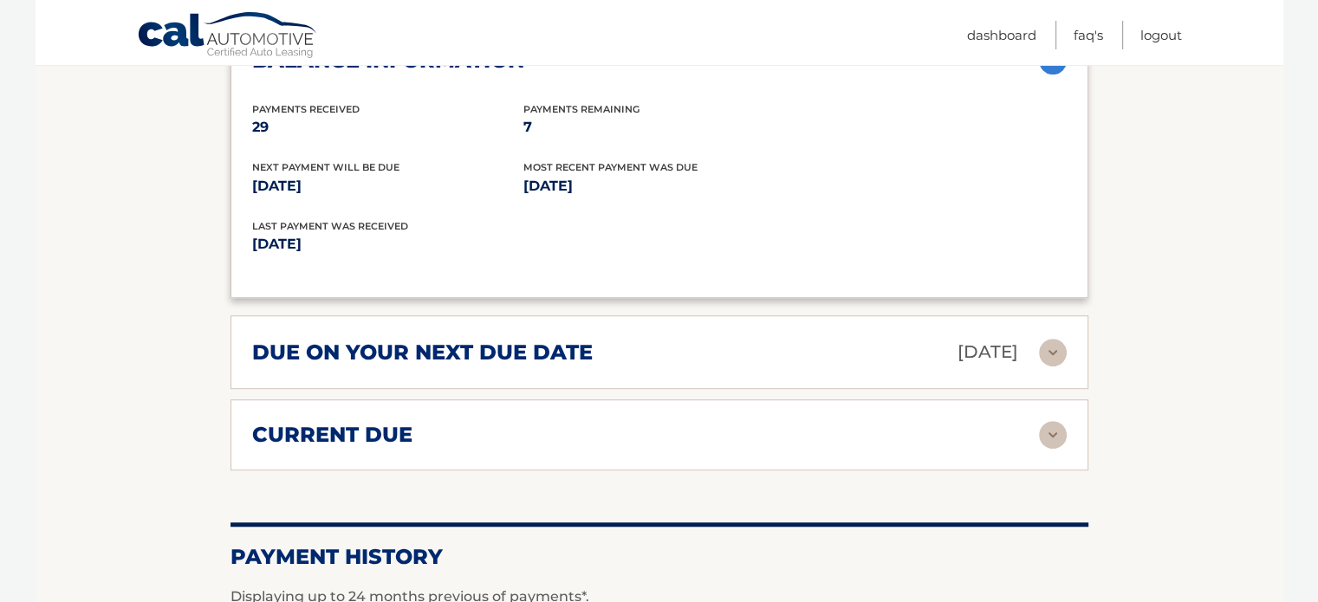
click at [1046, 433] on img at bounding box center [1053, 435] width 28 height 28
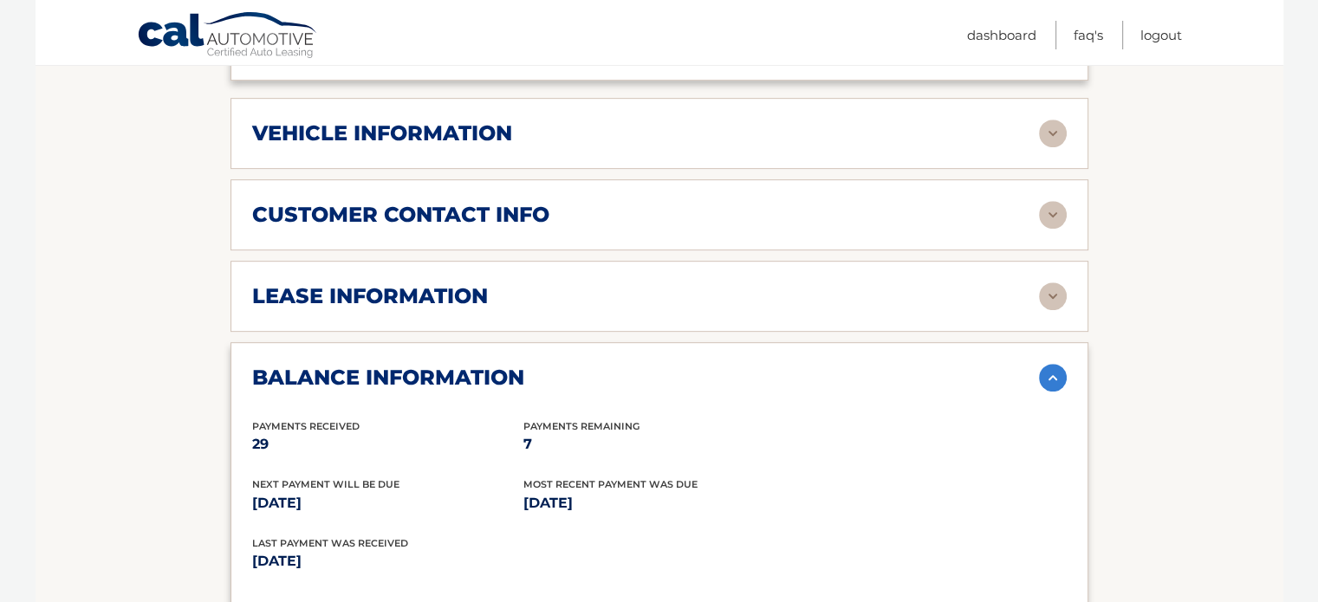
scroll to position [780, 0]
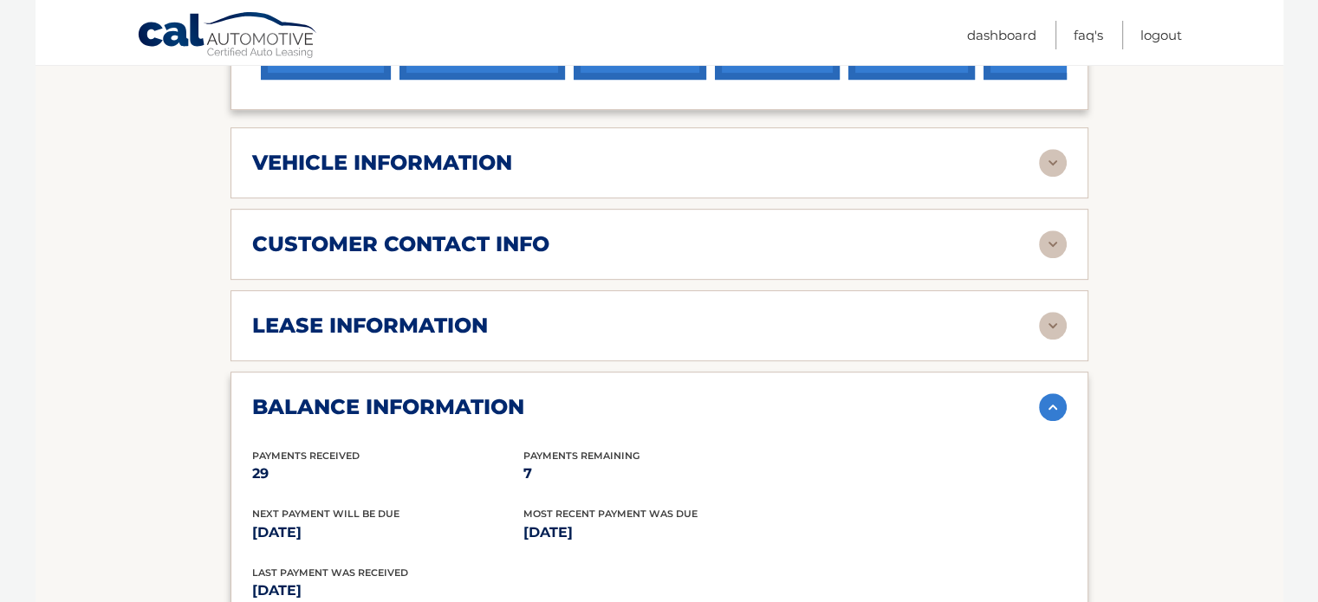
click at [1056, 315] on img at bounding box center [1053, 326] width 28 height 28
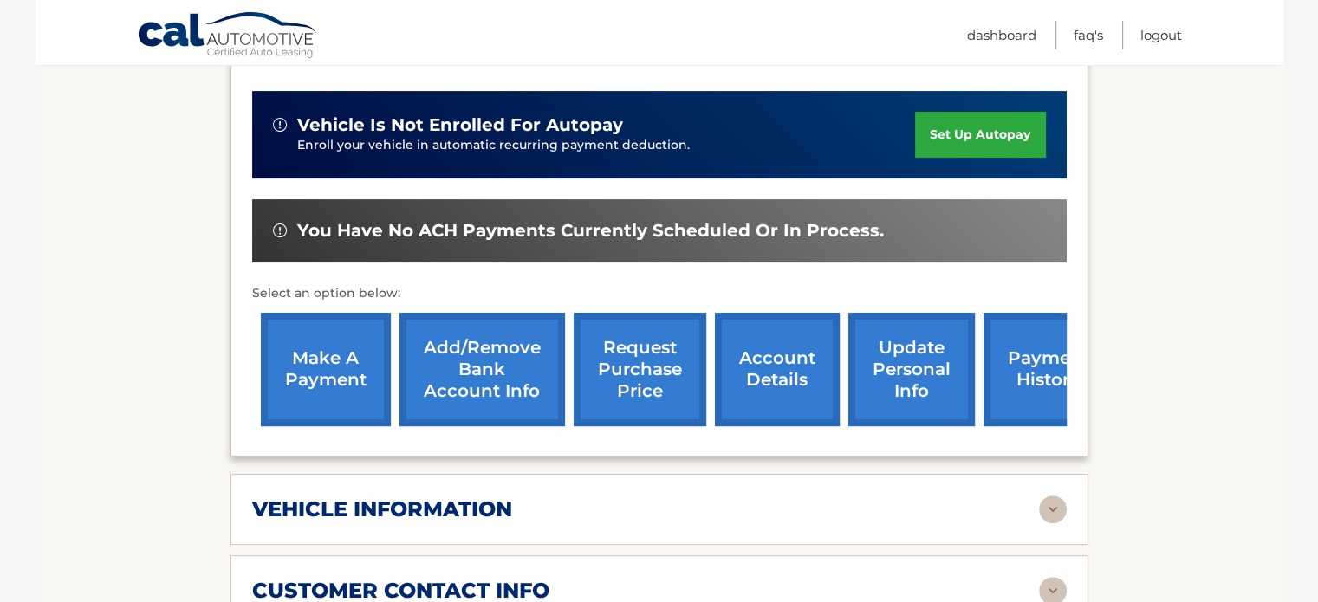
scroll to position [520, 0]
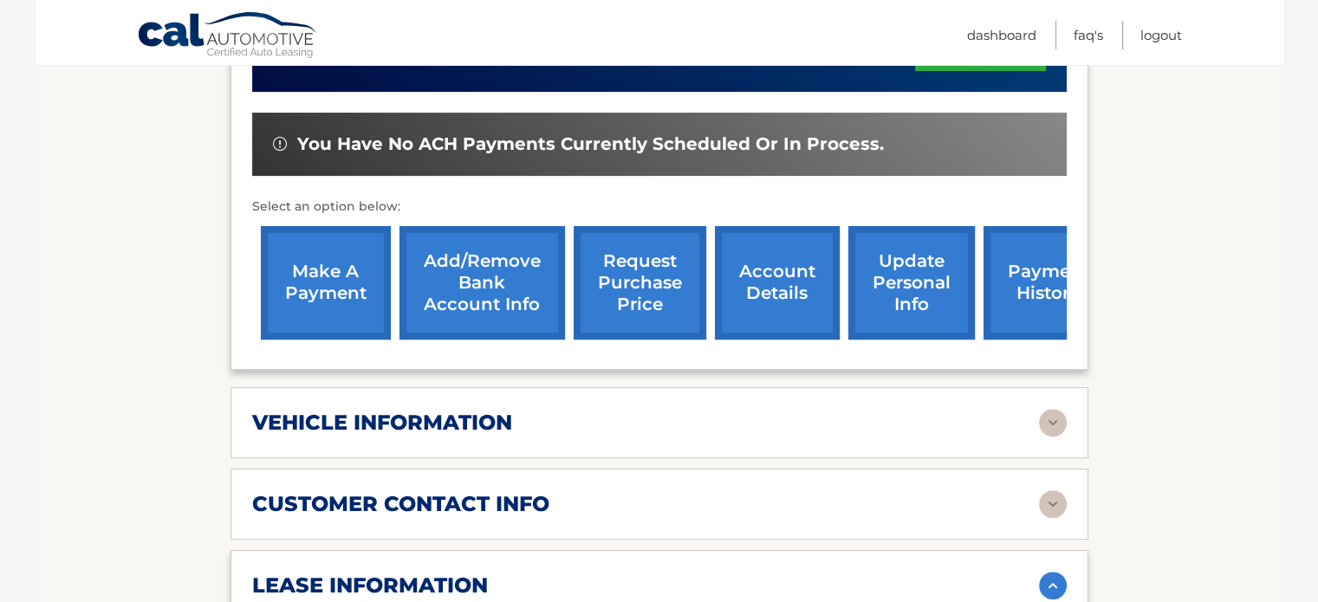
click at [1050, 418] on img at bounding box center [1053, 423] width 28 height 28
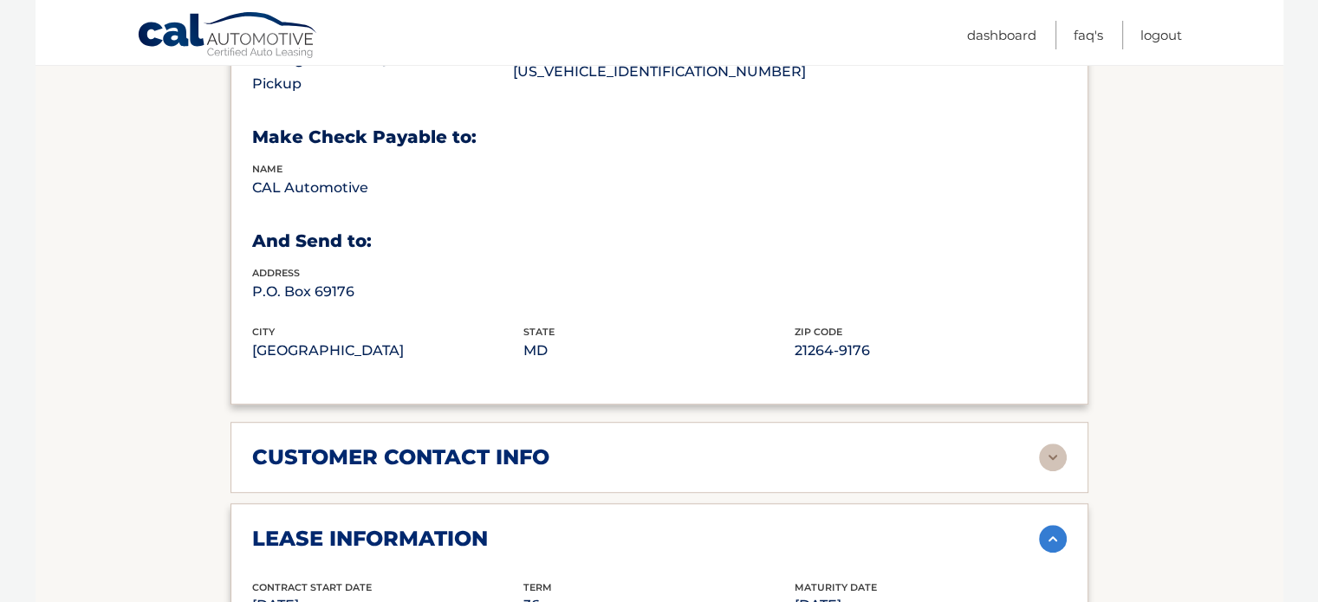
scroll to position [1039, 0]
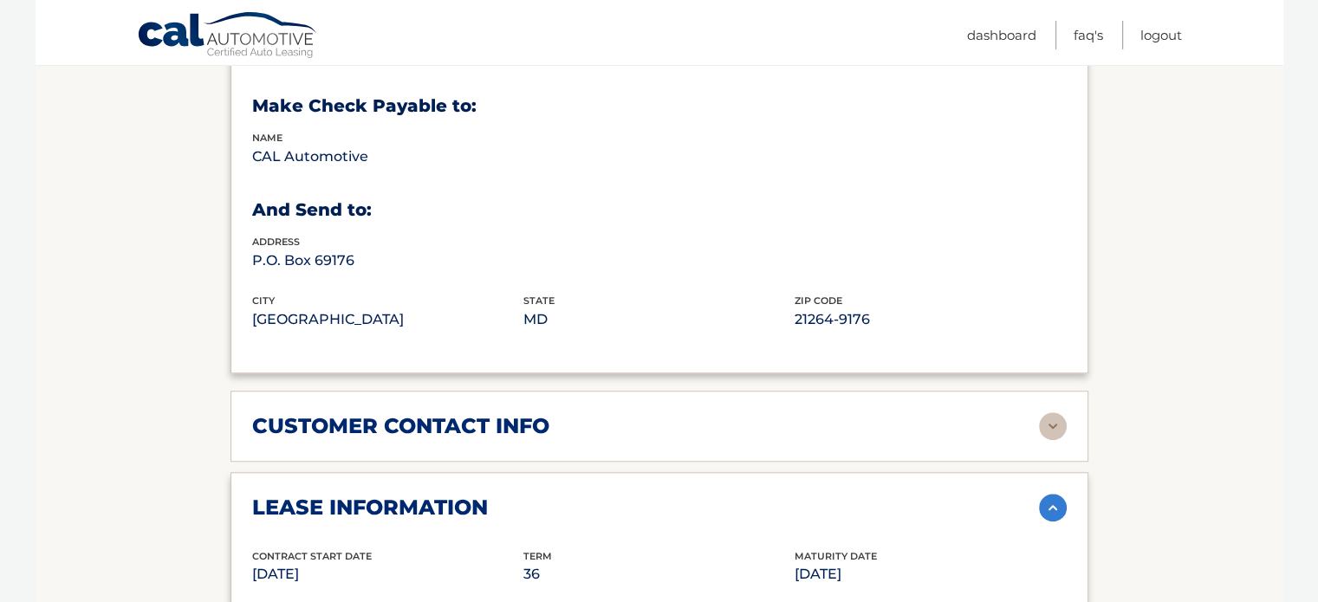
click at [1046, 418] on img at bounding box center [1053, 426] width 28 height 28
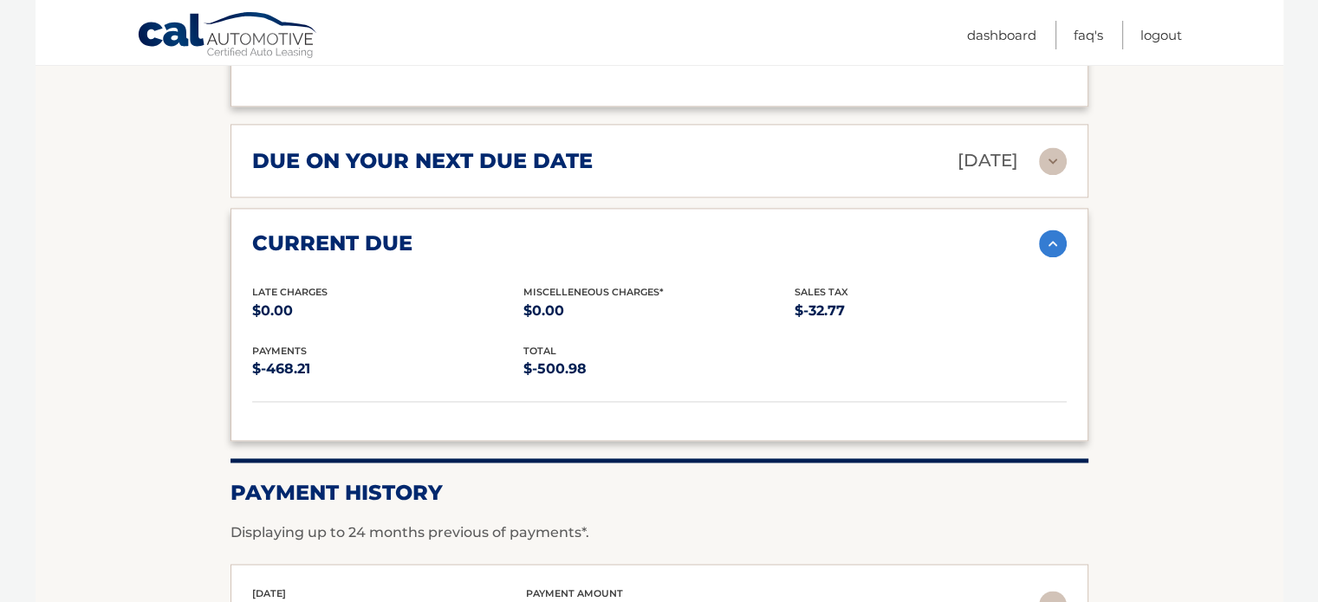
scroll to position [2339, 0]
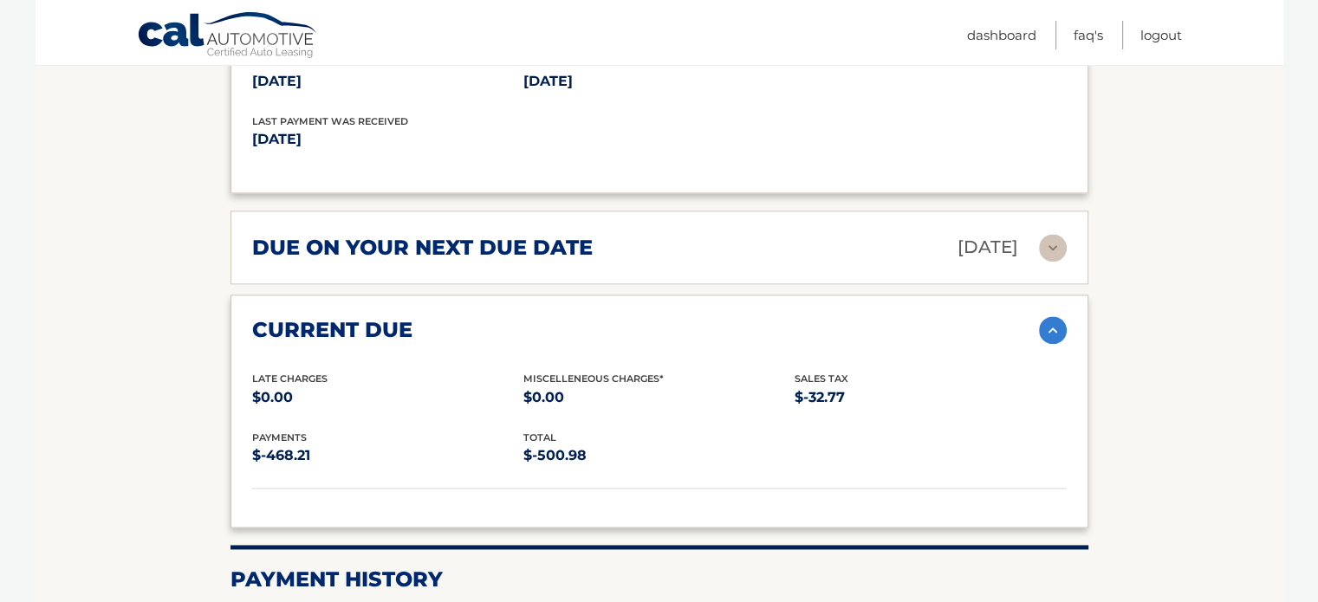
click at [1053, 238] on img at bounding box center [1053, 248] width 28 height 28
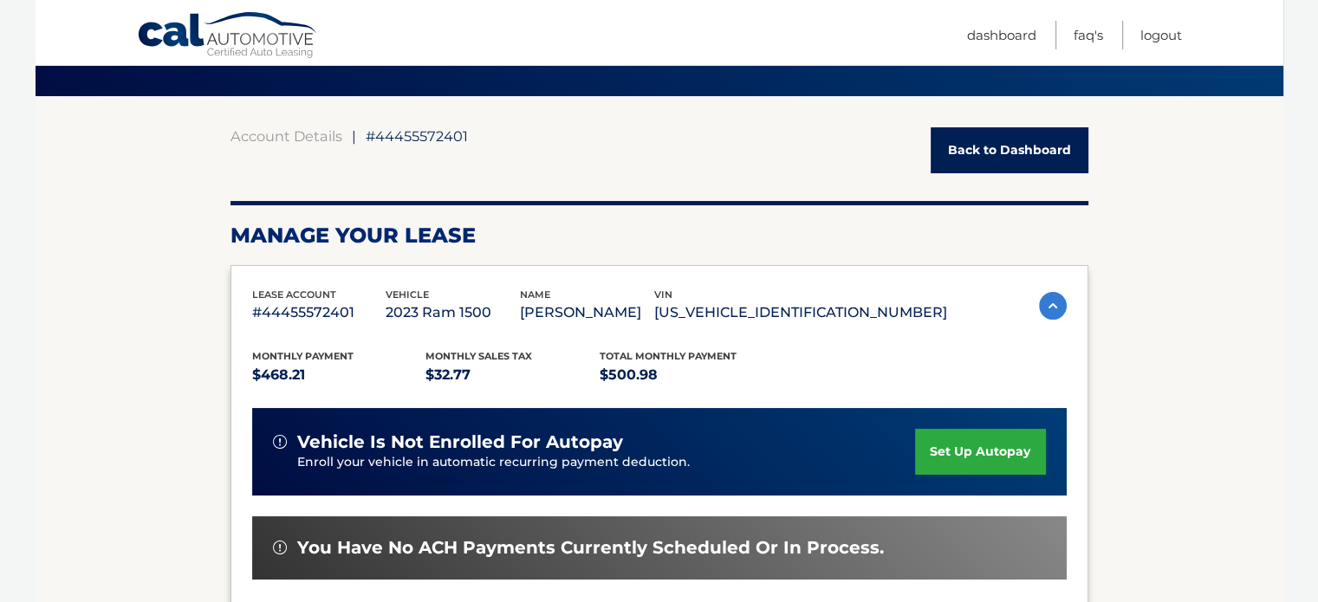
scroll to position [87, 0]
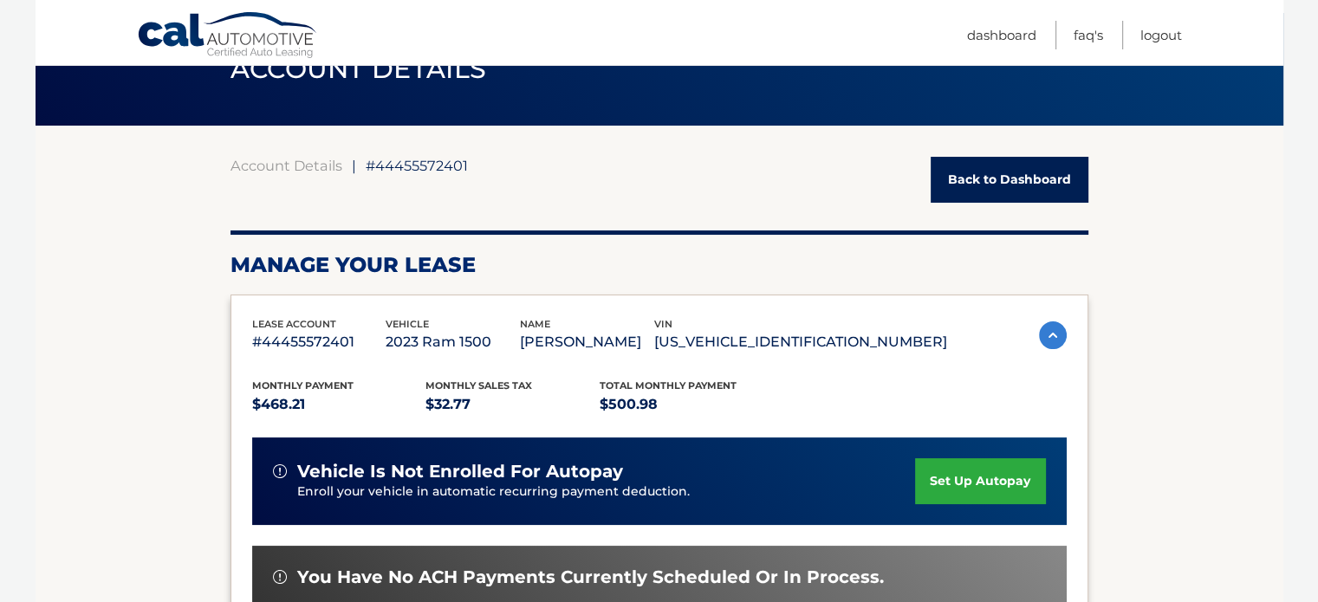
click at [1026, 184] on link "Back to Dashboard" at bounding box center [1009, 180] width 158 height 46
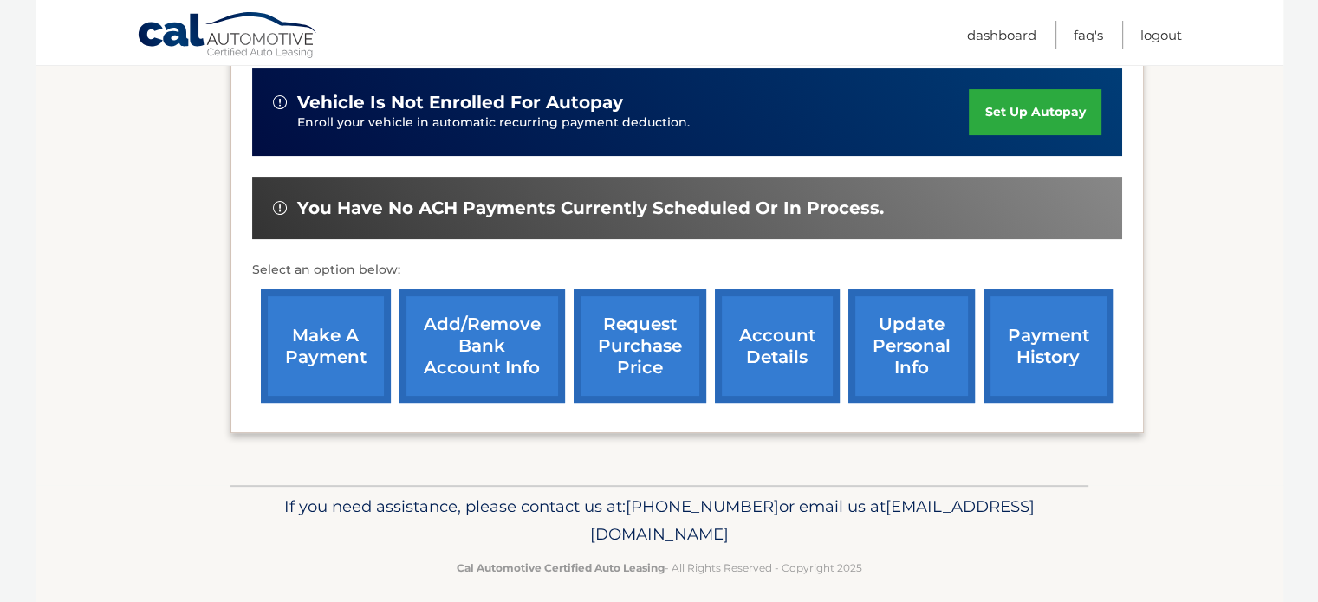
scroll to position [445, 0]
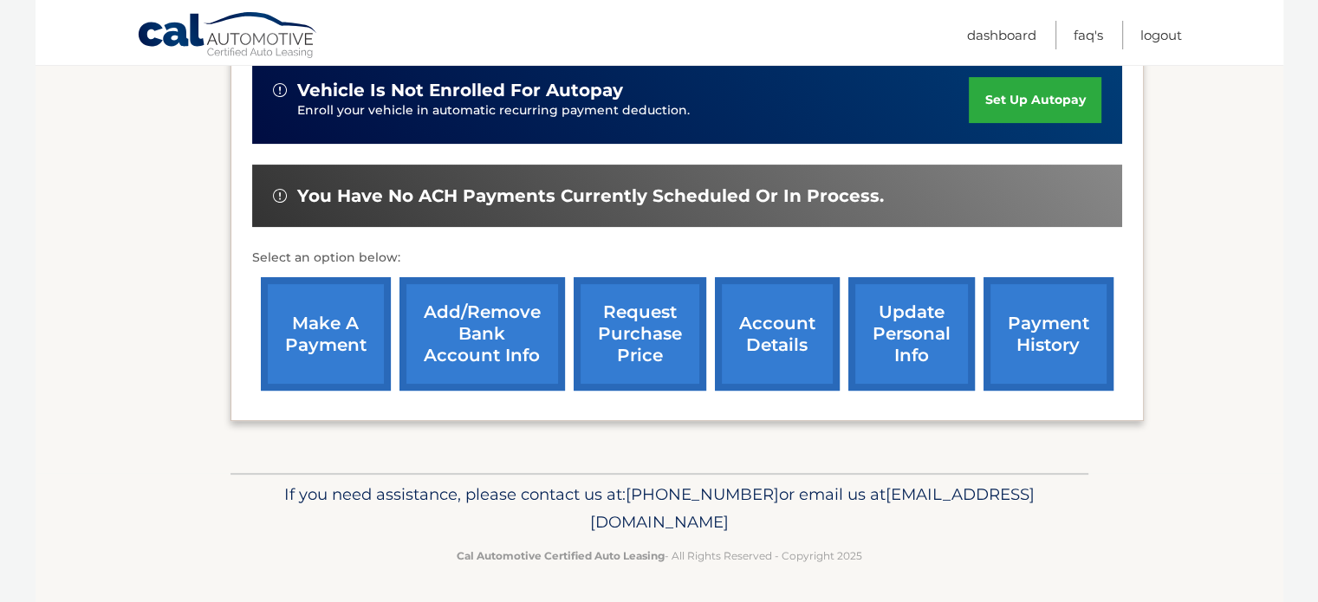
click at [765, 341] on link "account details" at bounding box center [777, 333] width 125 height 113
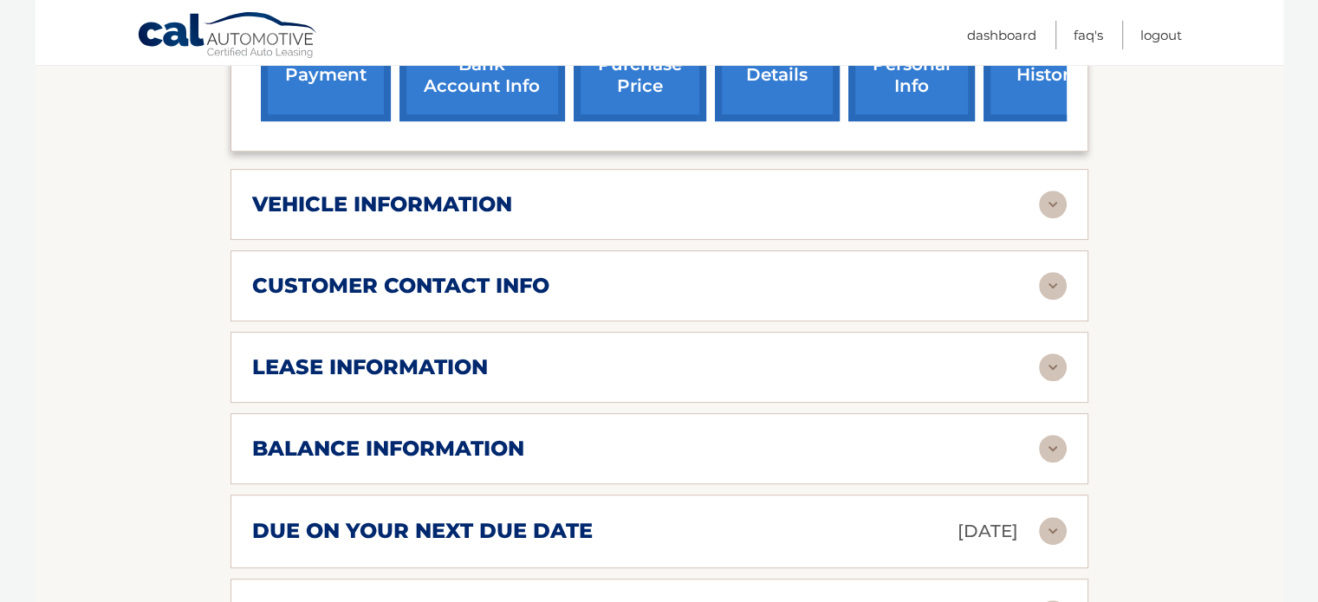
scroll to position [780, 0]
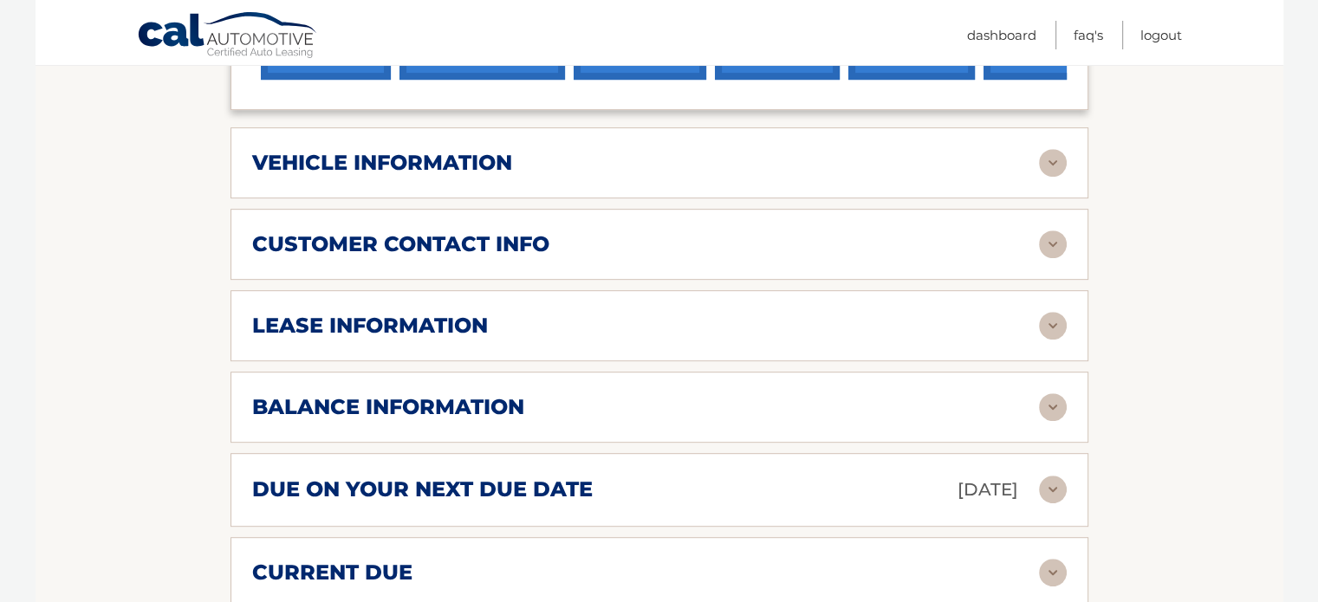
click at [1046, 405] on img at bounding box center [1053, 407] width 28 height 28
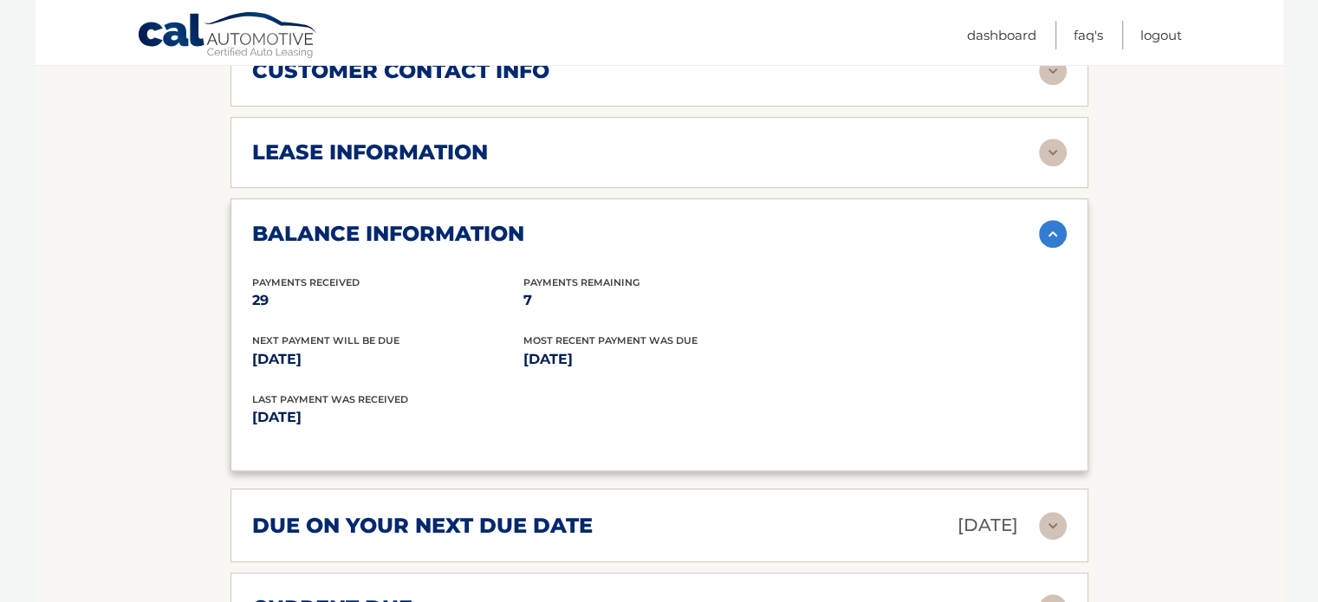
scroll to position [1039, 0]
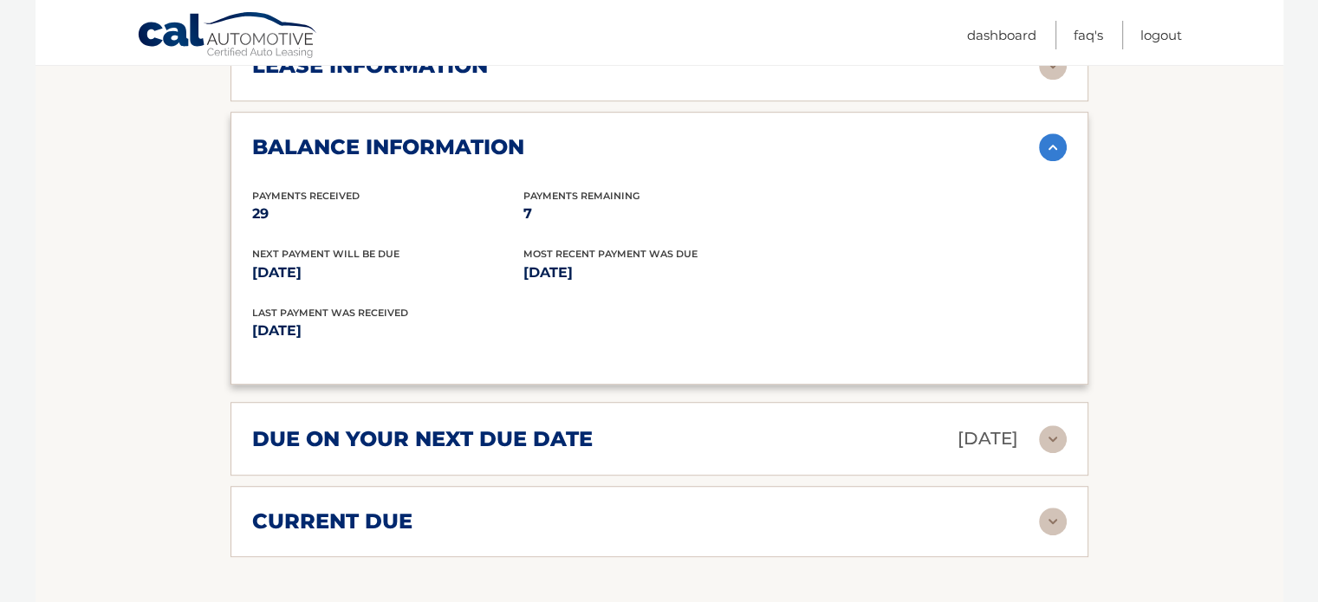
click at [1046, 437] on img at bounding box center [1053, 439] width 28 height 28
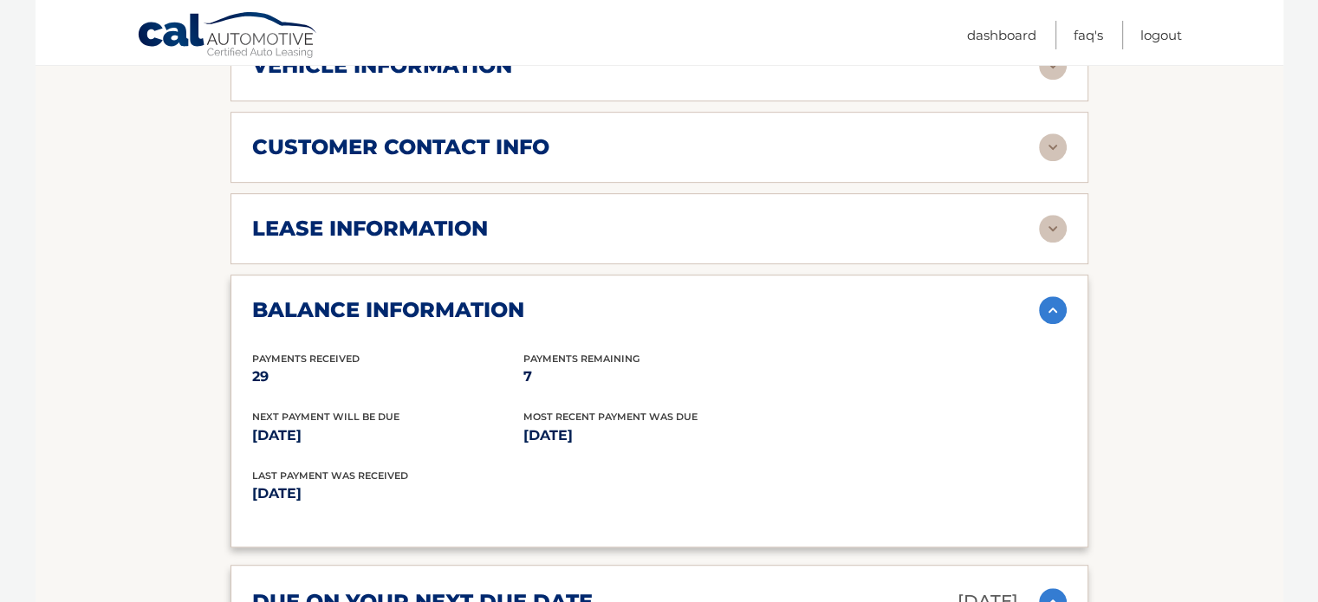
scroll to position [866, 0]
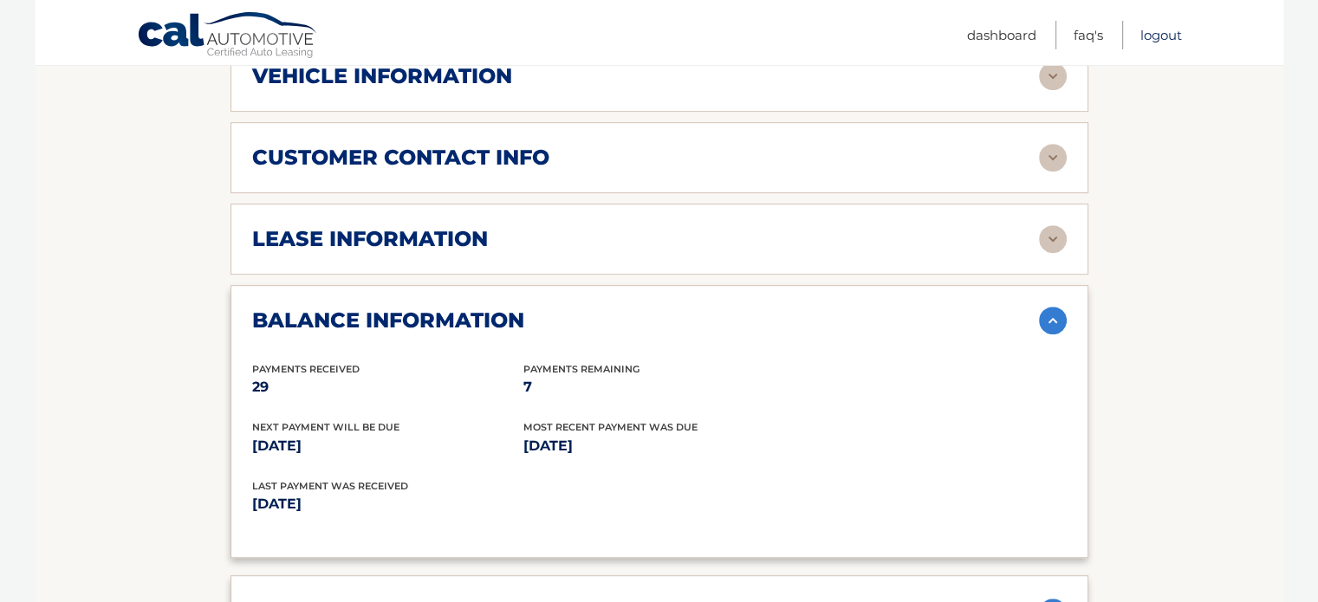
click at [1155, 32] on link "Logout" at bounding box center [1161, 35] width 42 height 29
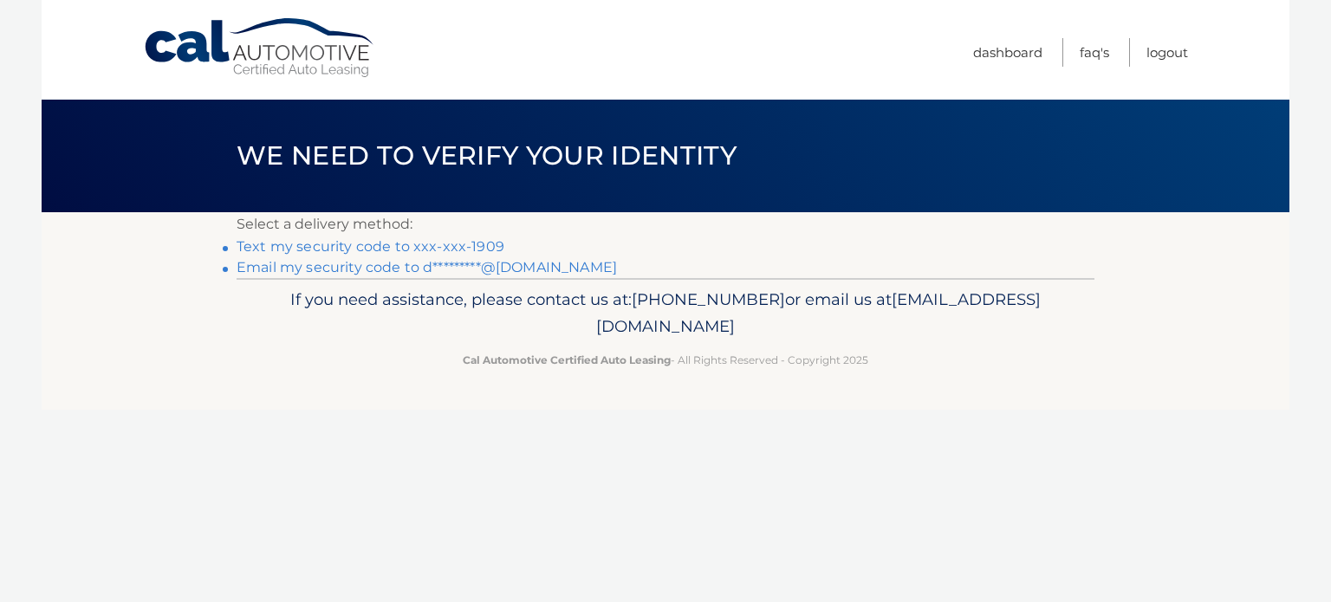
click at [387, 245] on link "Text my security code to xxx-xxx-1909" at bounding box center [370, 246] width 268 height 16
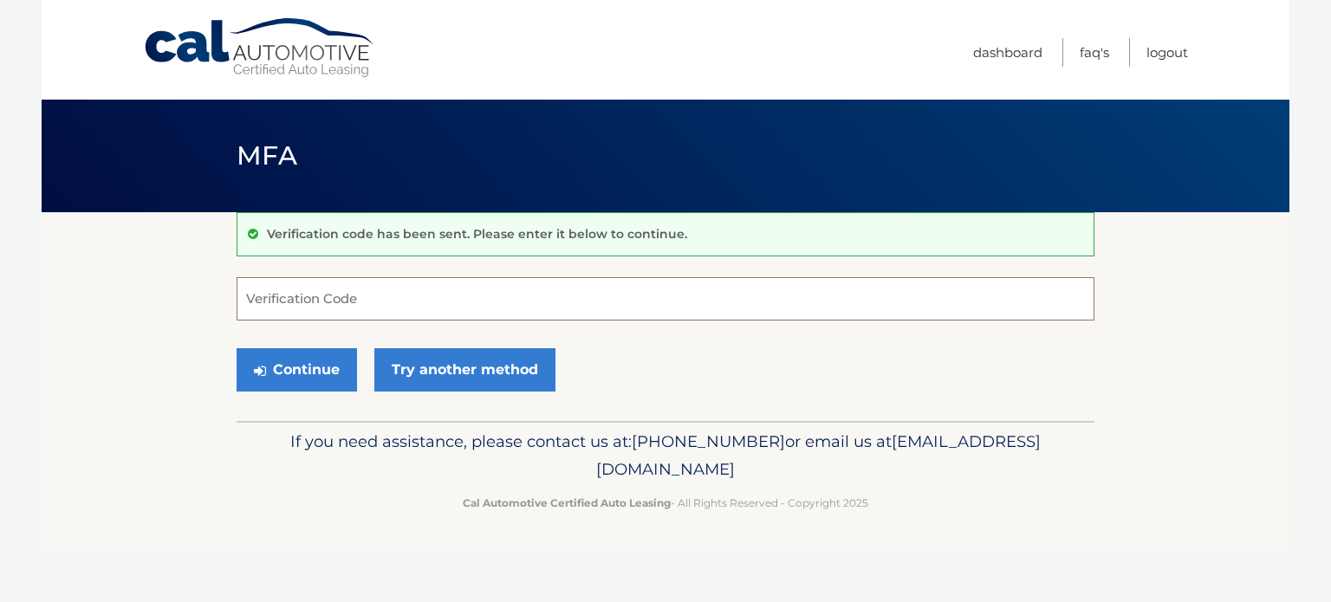
click at [392, 308] on input "Verification Code" at bounding box center [665, 298] width 858 height 43
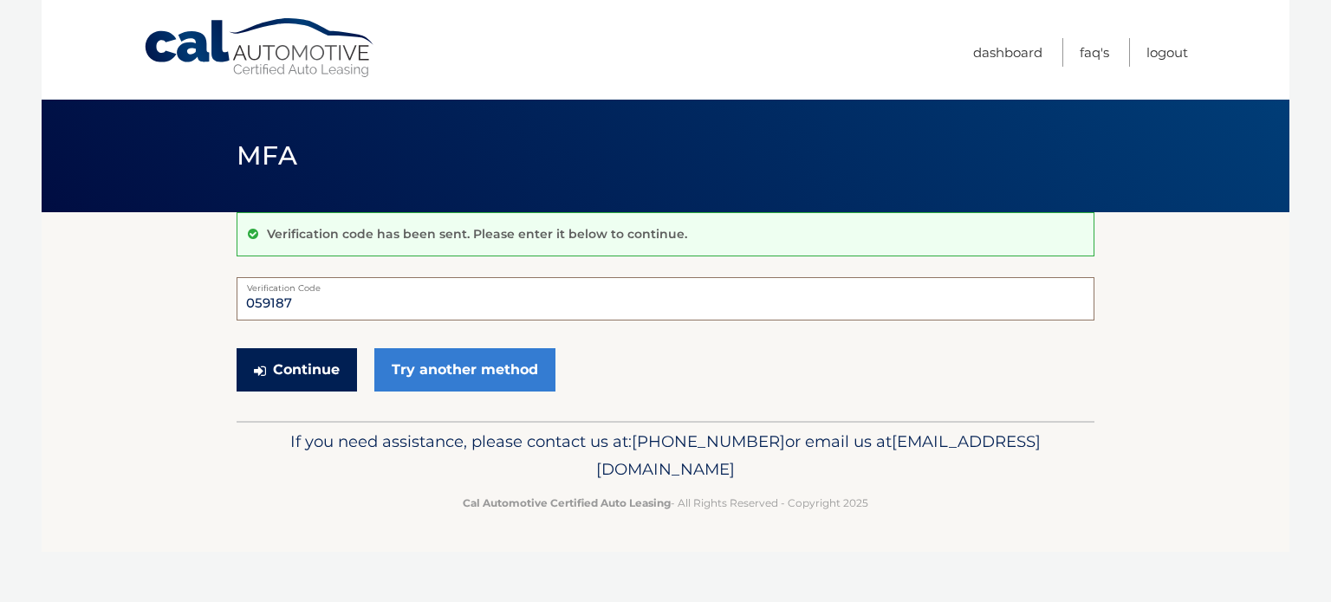
type input "059187"
click at [274, 364] on button "Continue" at bounding box center [296, 369] width 120 height 43
